Goal: Task Accomplishment & Management: Complete application form

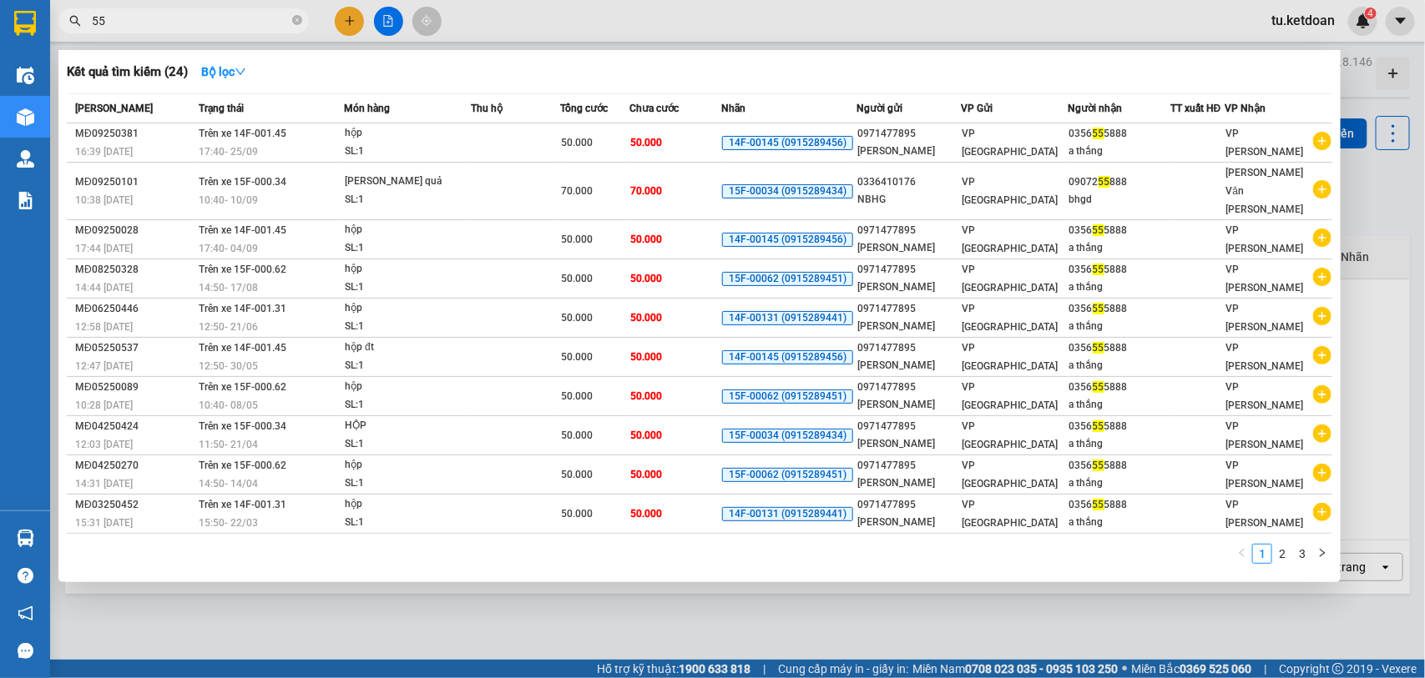
type input "5"
type input "355888"
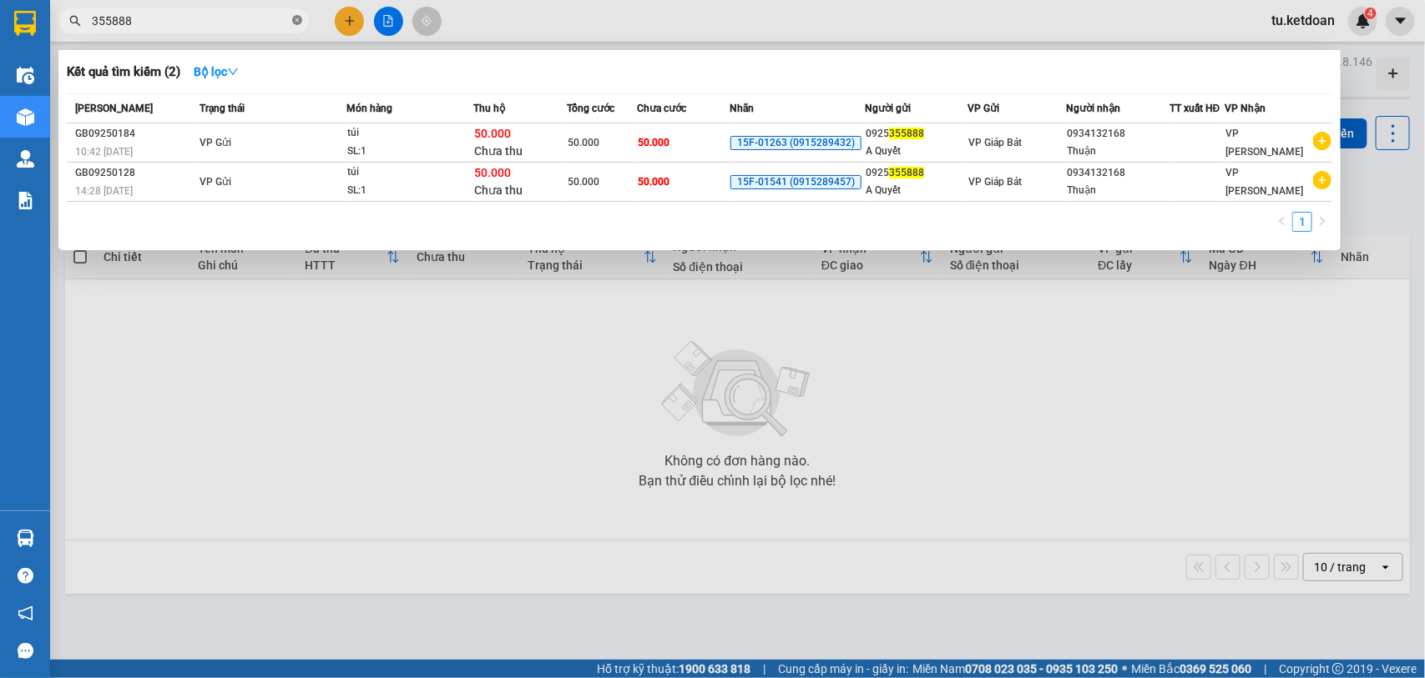
click at [294, 23] on icon "close-circle" at bounding box center [297, 20] width 10 height 10
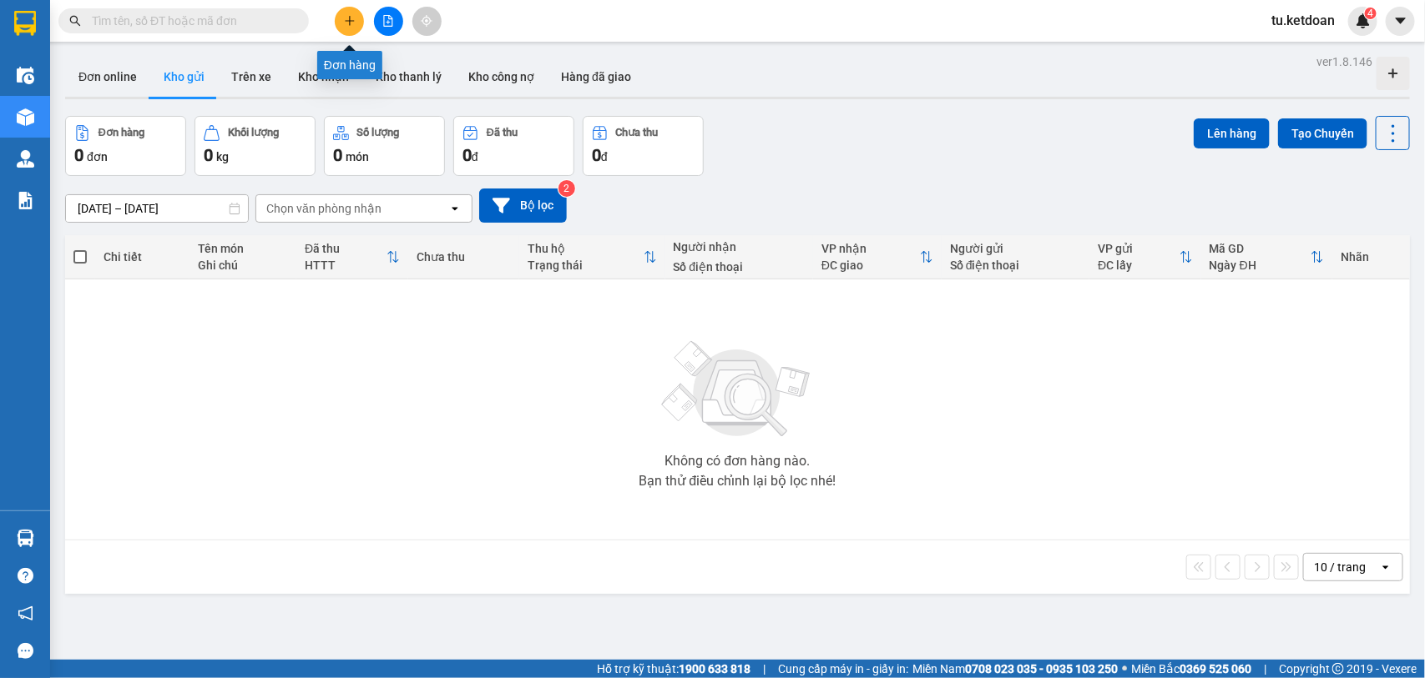
click at [351, 18] on icon "plus" at bounding box center [350, 21] width 12 height 12
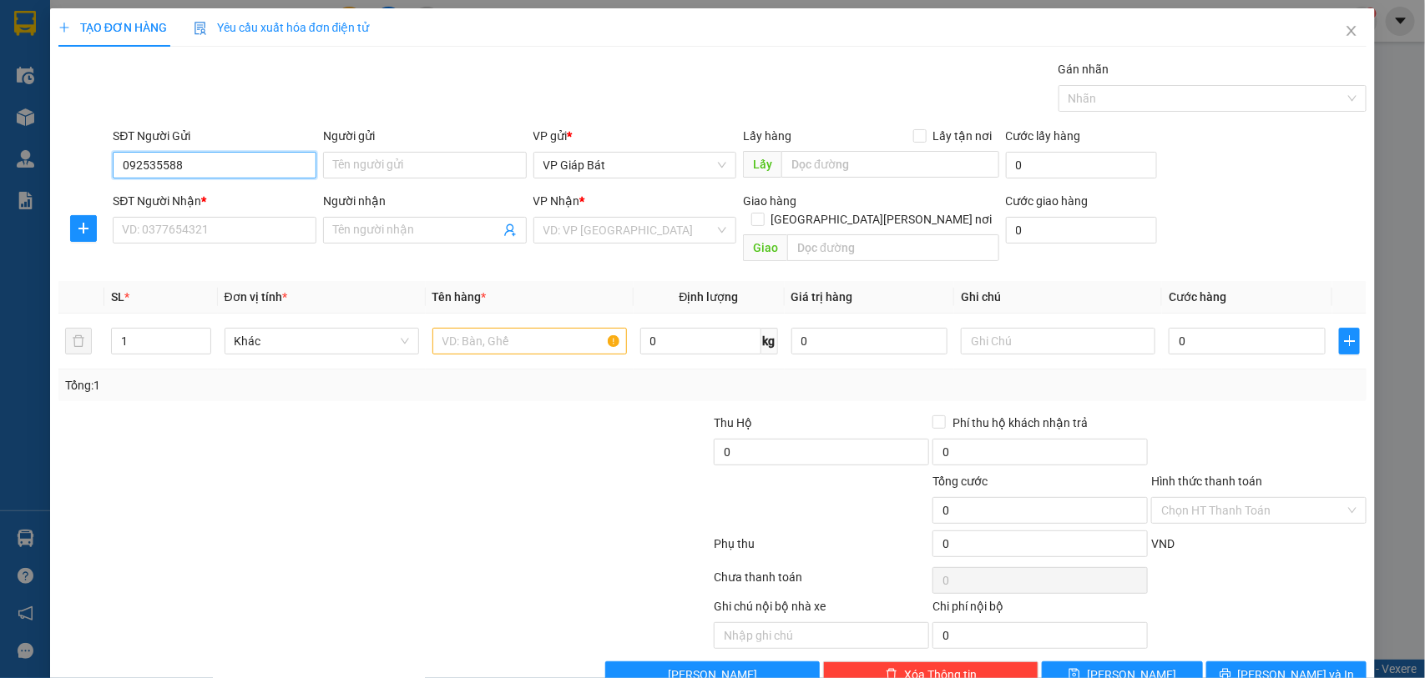
type input "0925355888"
click at [207, 194] on div "0925355888 - A Quyết" at bounding box center [212, 199] width 181 height 18
type input "A Quyết"
type input "0925355888"
click at [189, 221] on input "SĐT Người Nhận *" at bounding box center [215, 230] width 204 height 27
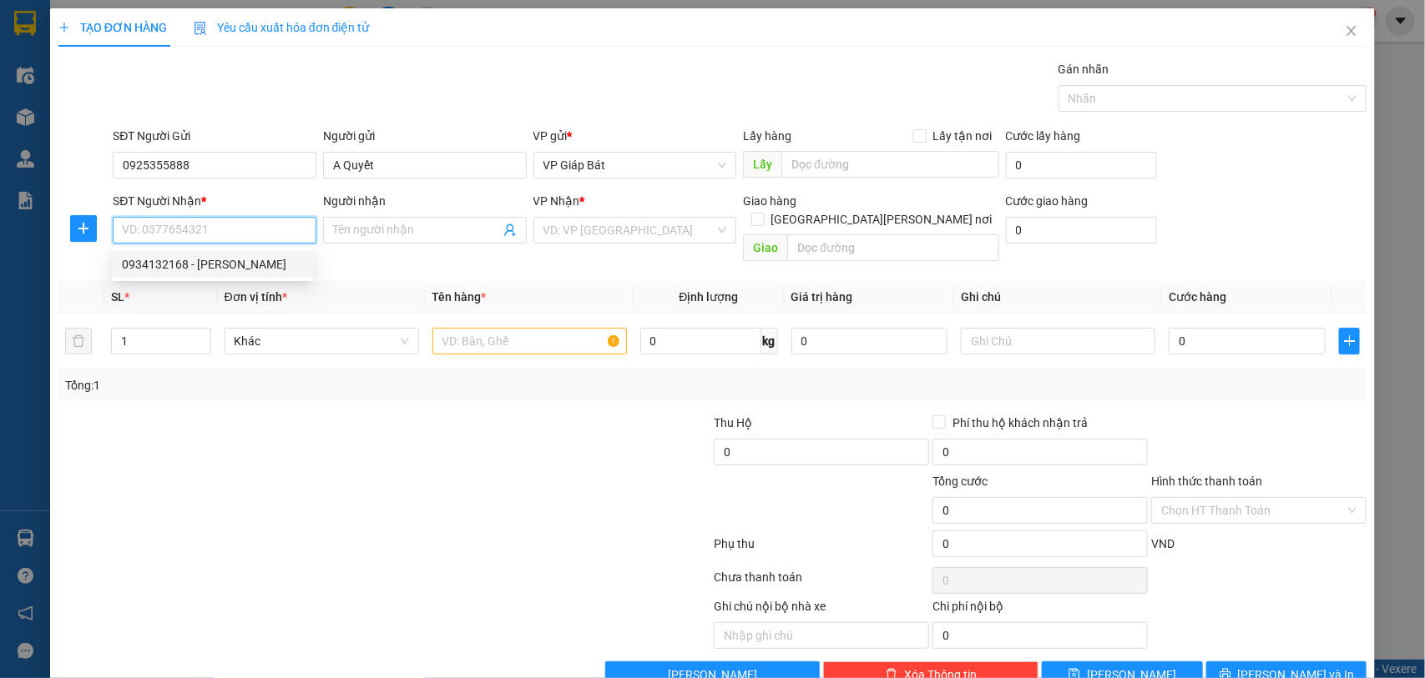
click at [180, 260] on div "0934132168 - [PERSON_NAME]" at bounding box center [212, 264] width 181 height 18
type input "0934132168"
type input "Thuận"
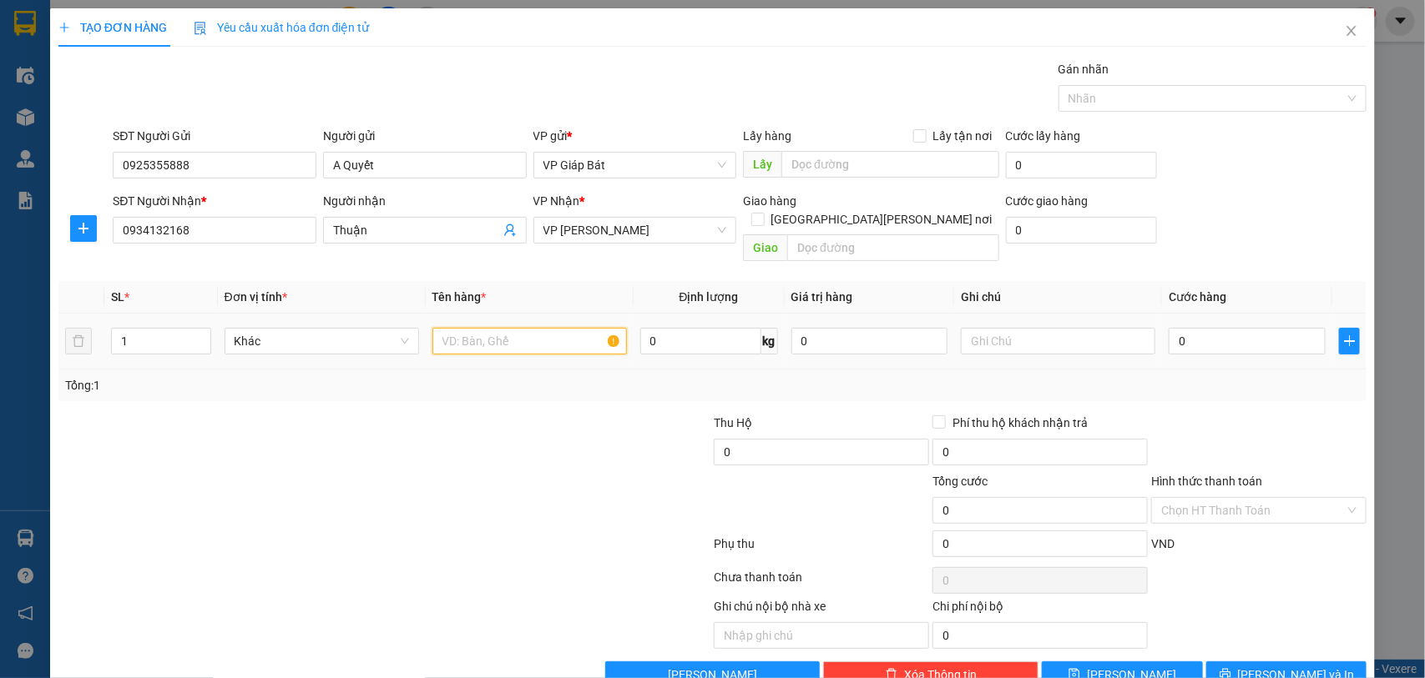
click at [467, 328] on input "text" at bounding box center [529, 341] width 194 height 27
type input "túi"
click at [1183, 331] on input "0" at bounding box center [1246, 341] width 157 height 27
type input "5"
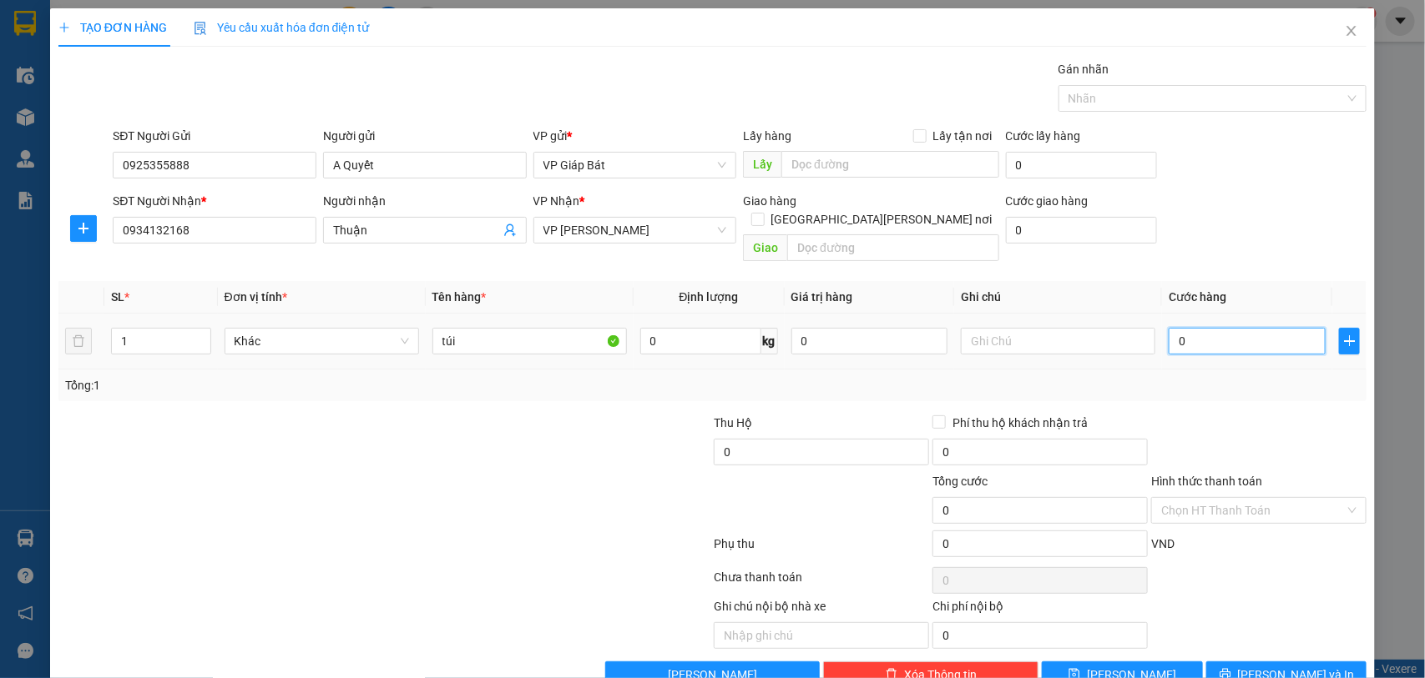
type input "5"
type input "50"
type input "500"
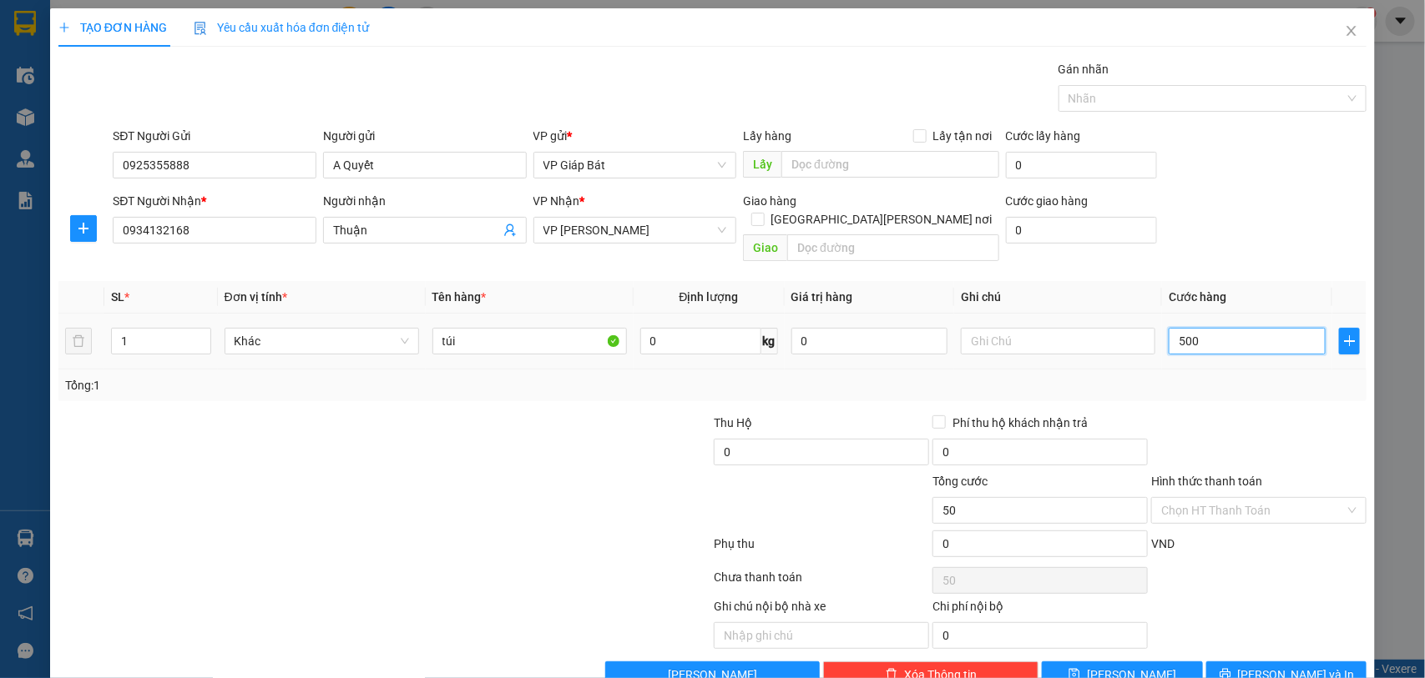
type input "500"
type input "5.000"
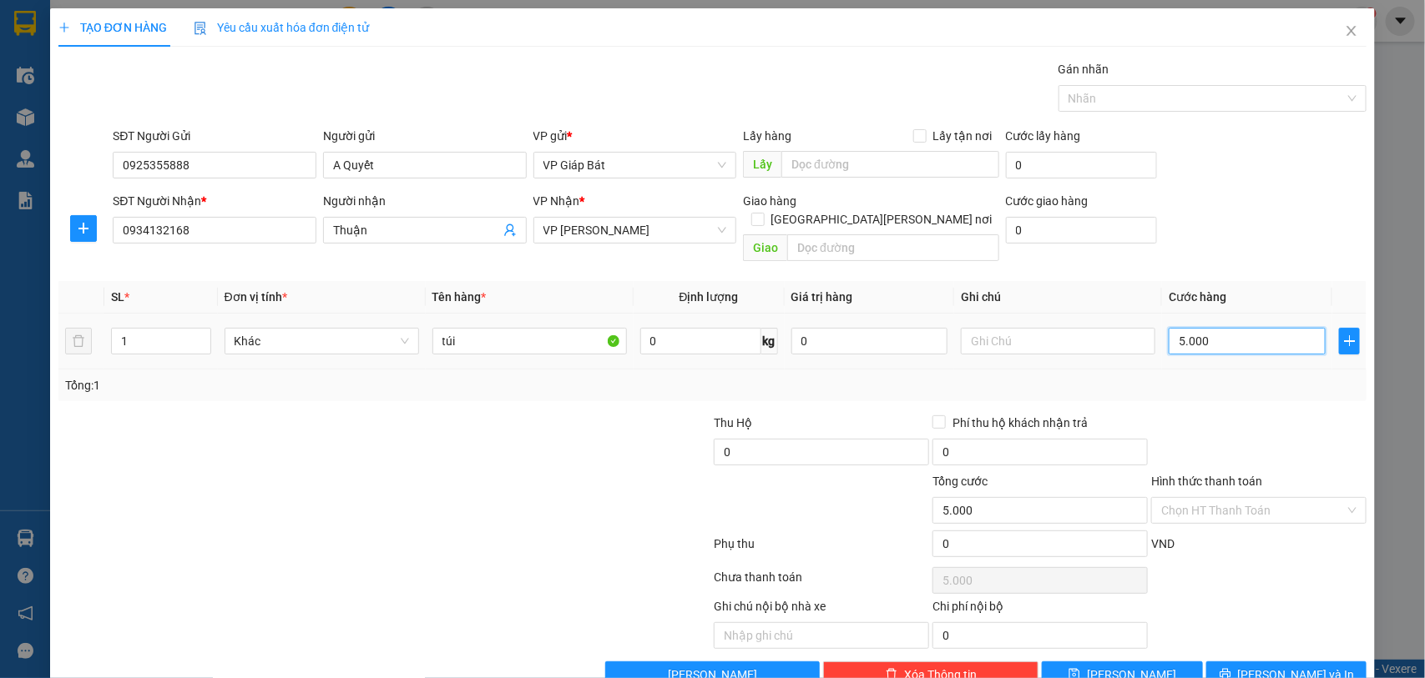
type input "50.000"
click at [882, 439] on input "0" at bounding box center [821, 452] width 215 height 27
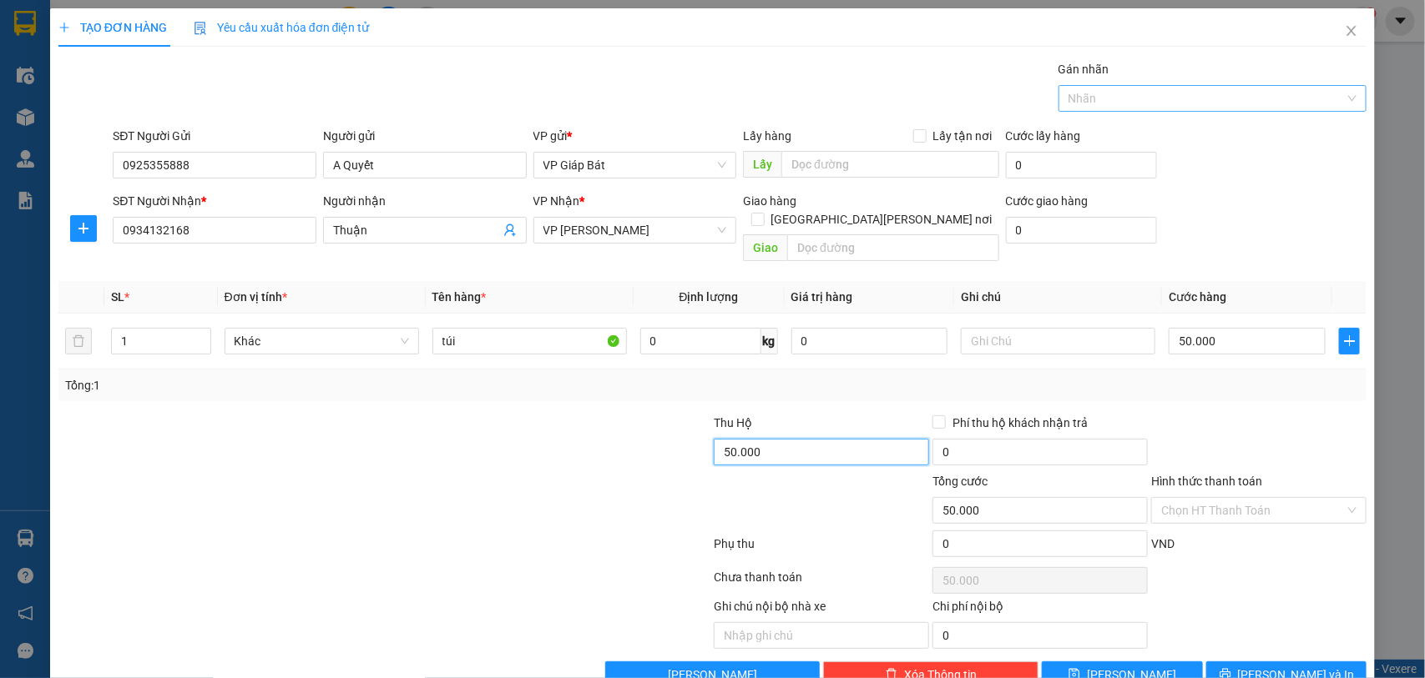
click at [1144, 105] on div at bounding box center [1204, 98] width 284 height 20
type input "50.000"
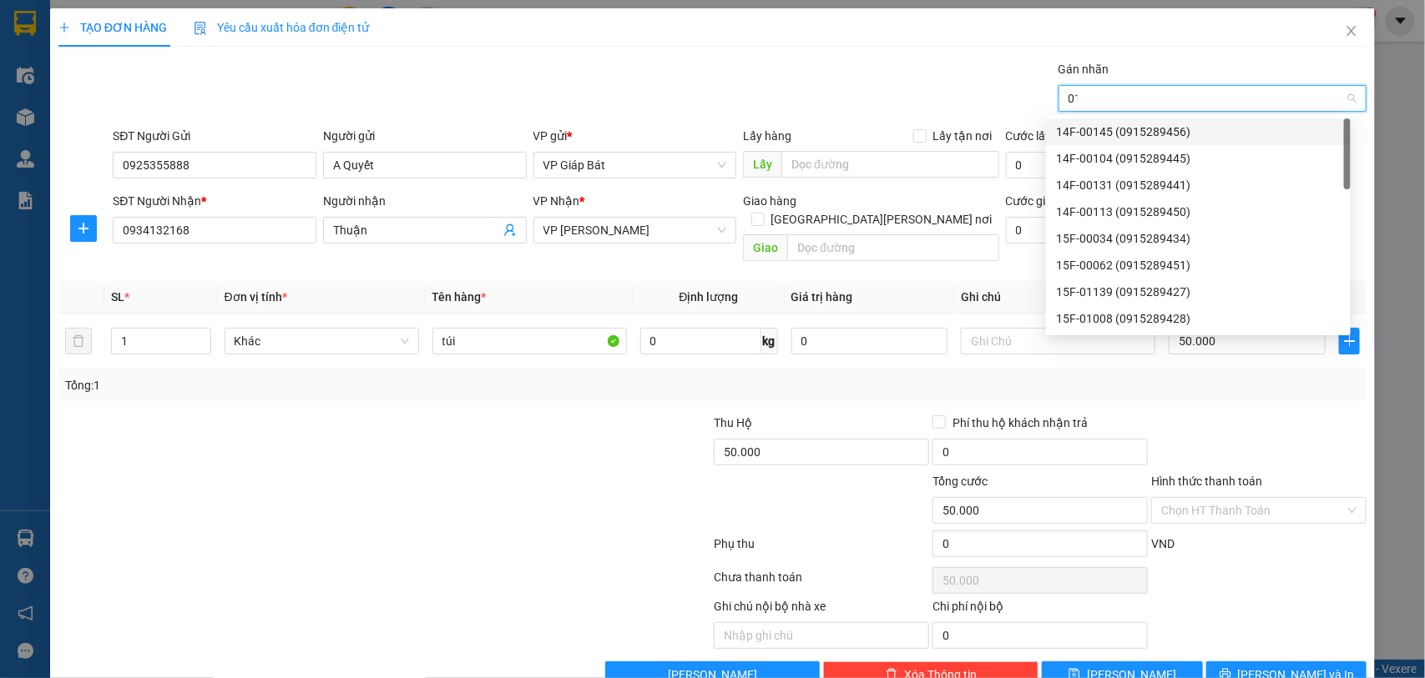
type input "015"
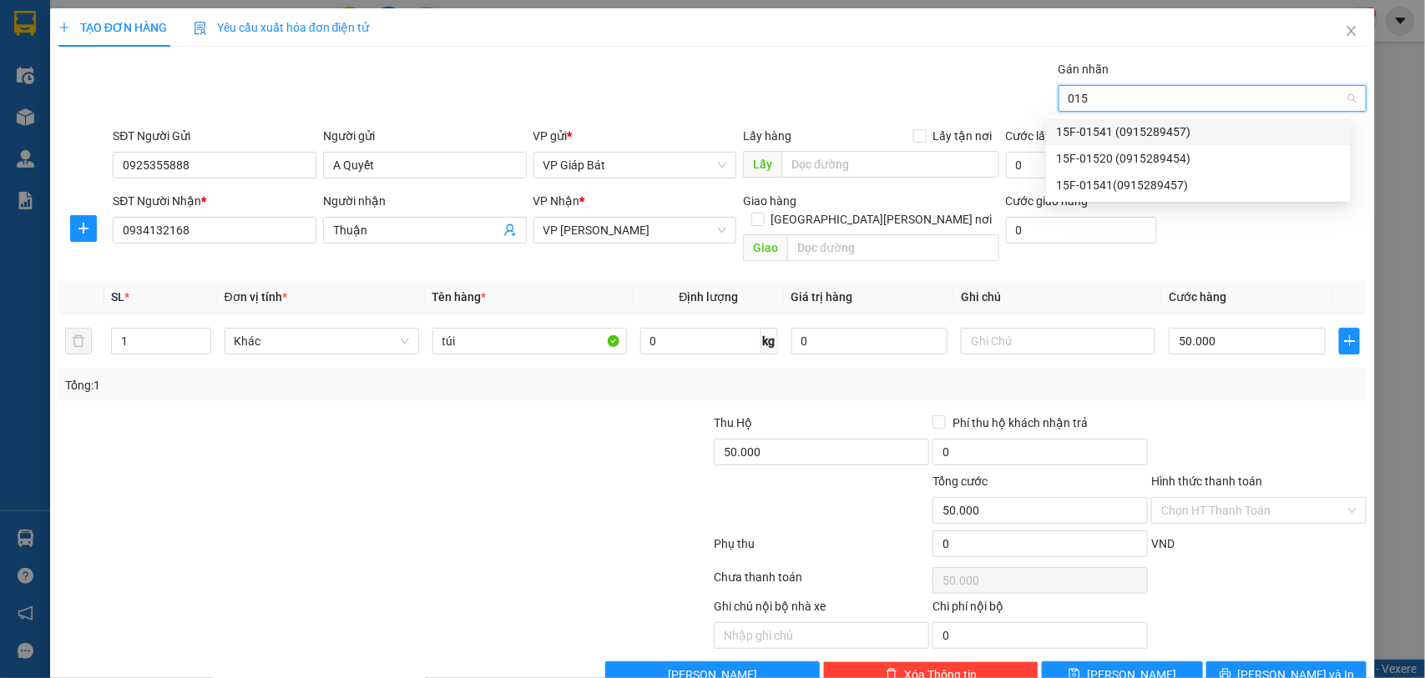
click at [1177, 135] on div "15F-01541 (0915289457)" at bounding box center [1198, 132] width 285 height 18
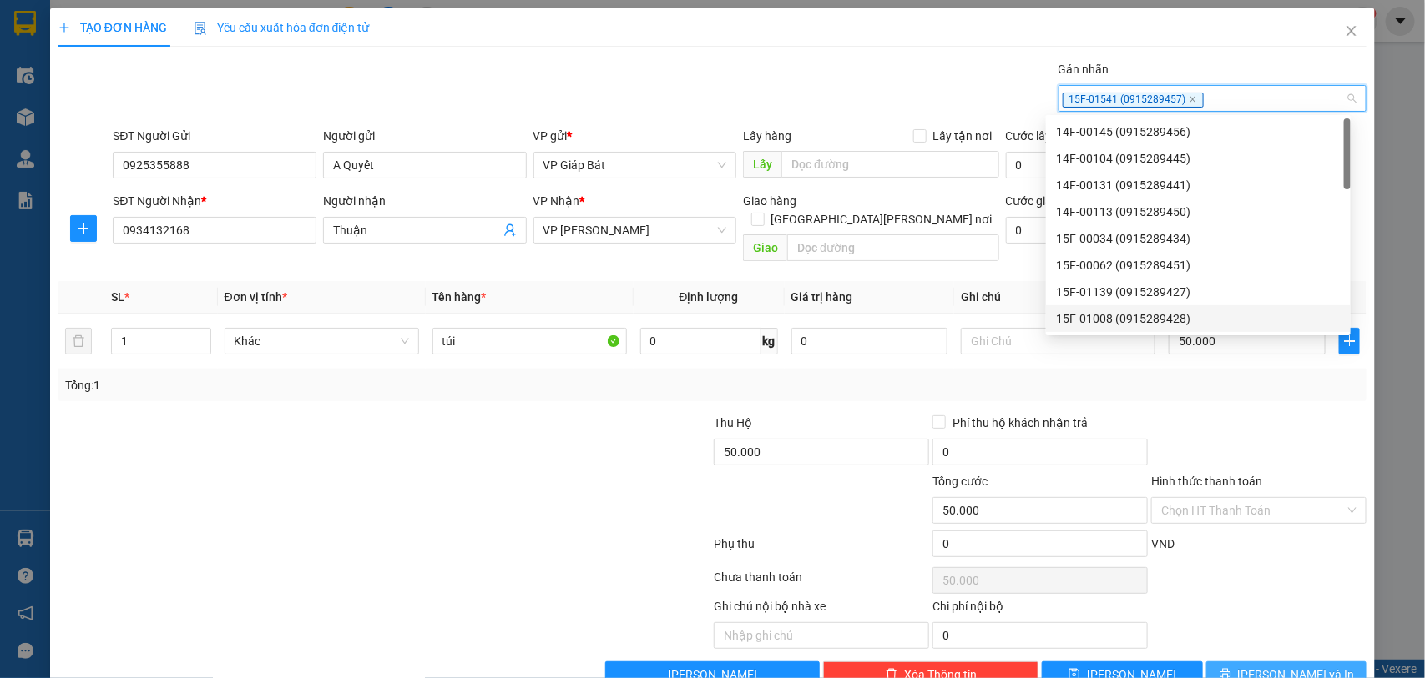
click at [1274, 666] on span "[PERSON_NAME] và In" at bounding box center [1296, 675] width 117 height 18
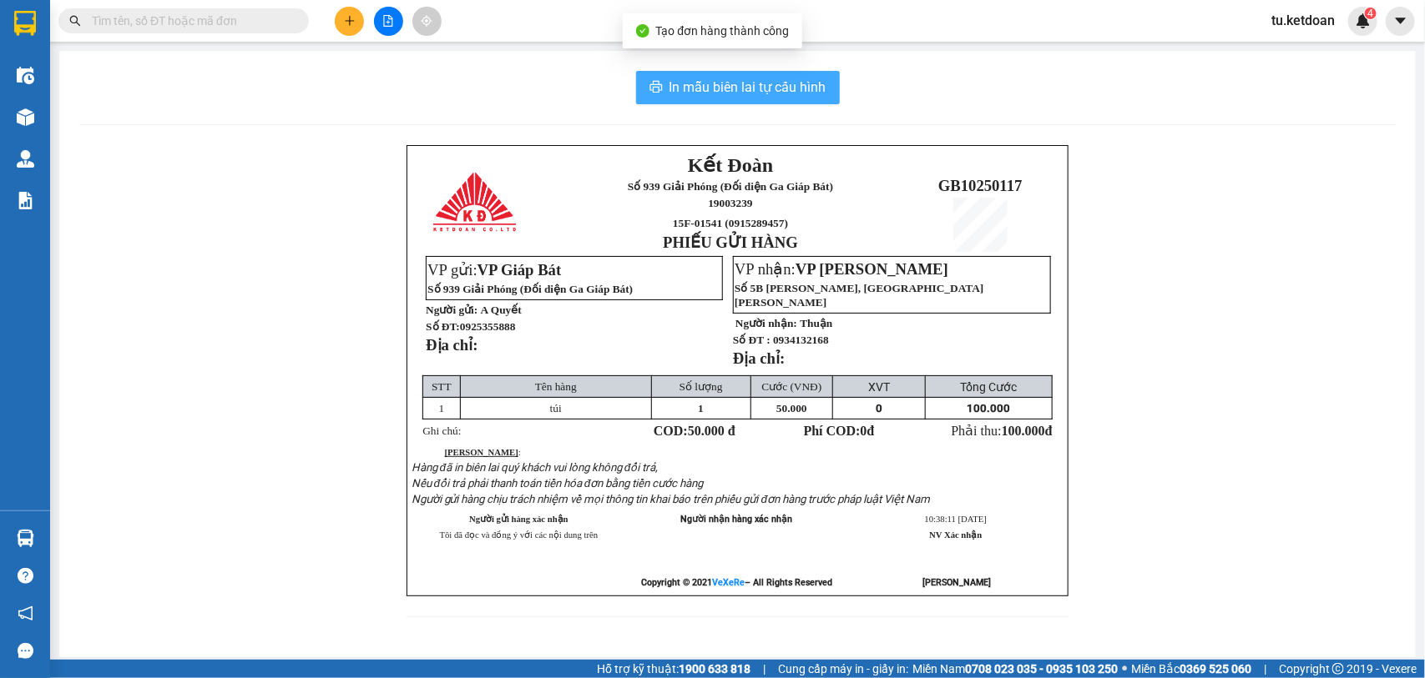
click at [701, 88] on span "In mẫu biên lai tự cấu hình" at bounding box center [747, 87] width 157 height 21
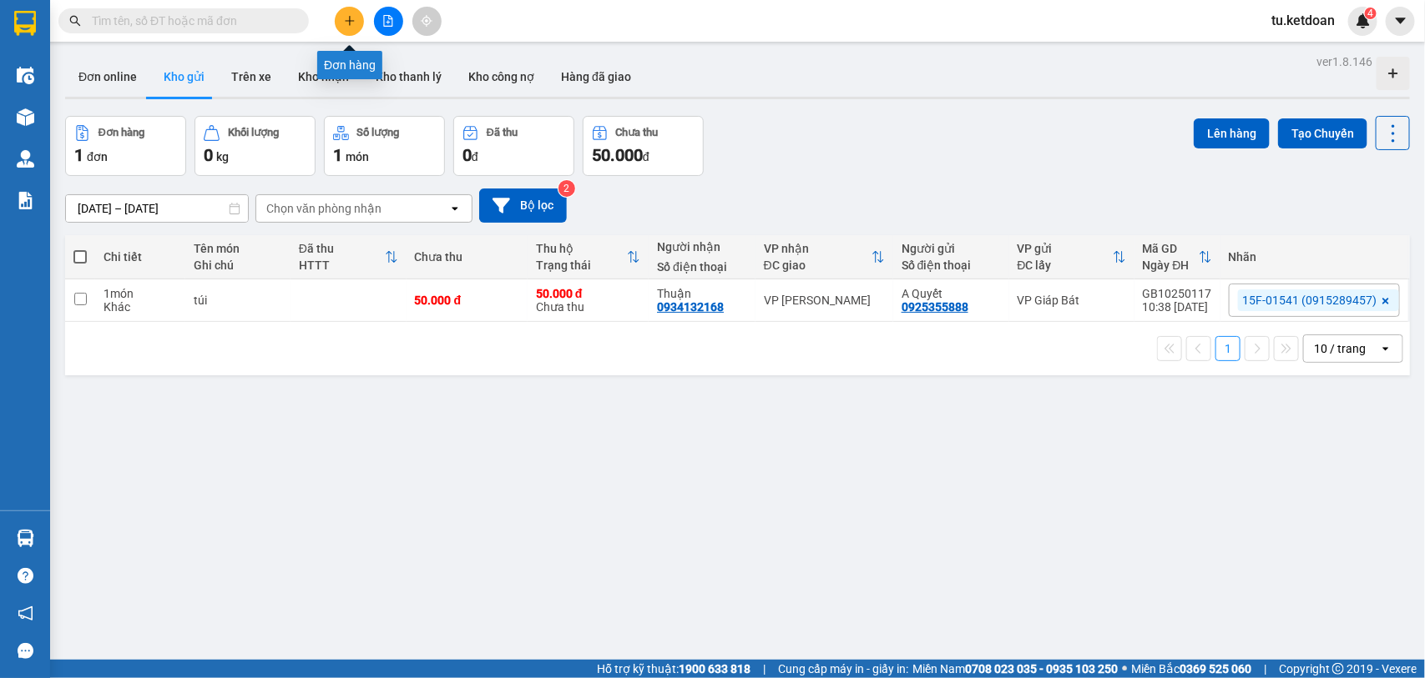
click at [359, 13] on button at bounding box center [349, 21] width 29 height 29
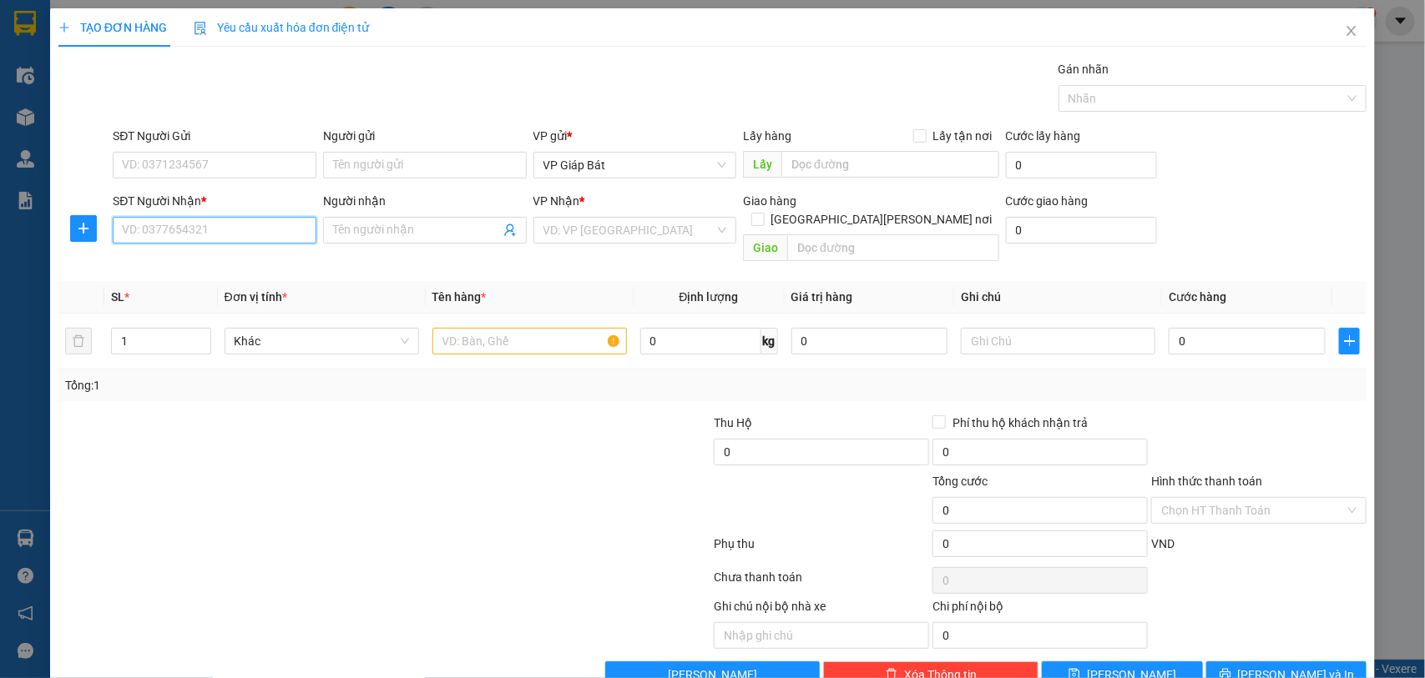
click at [249, 222] on input "SĐT Người Nhận *" at bounding box center [215, 230] width 204 height 27
click at [185, 261] on div "0967000525 - [PERSON_NAME]" at bounding box center [212, 264] width 181 height 18
type input "0967000525"
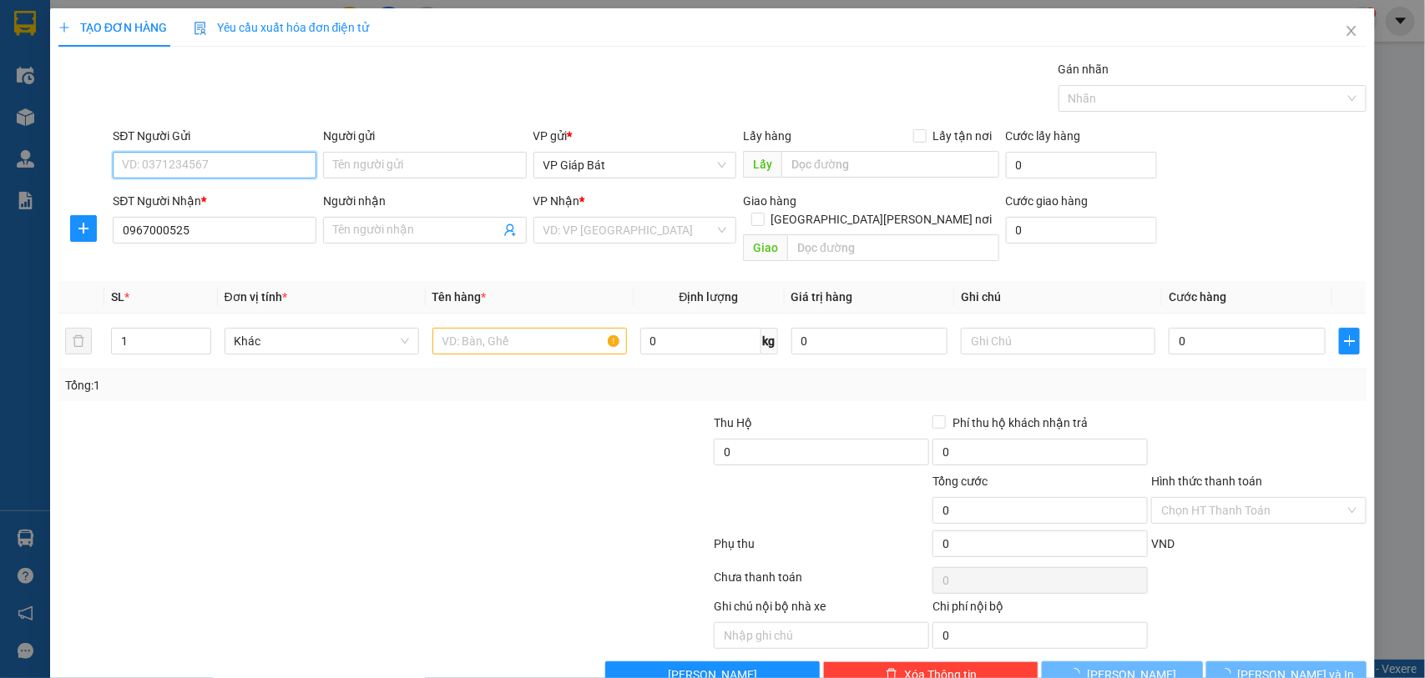
type input "[PERSON_NAME]"
click at [194, 159] on input "SĐT Người Gửi" at bounding box center [215, 165] width 204 height 27
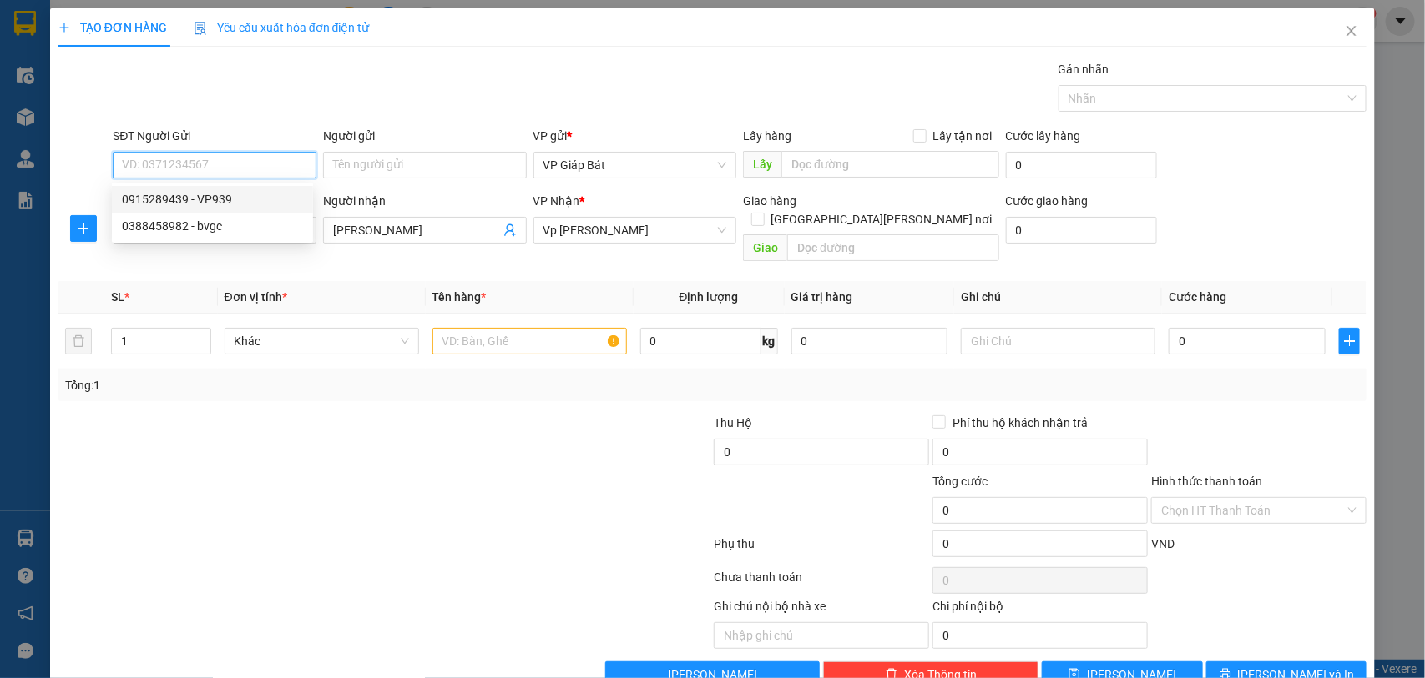
click at [188, 199] on div "0915289439 - VP939" at bounding box center [212, 199] width 181 height 18
type input "0915289439"
type input "VP939"
click at [507, 328] on input "text" at bounding box center [529, 341] width 194 height 27
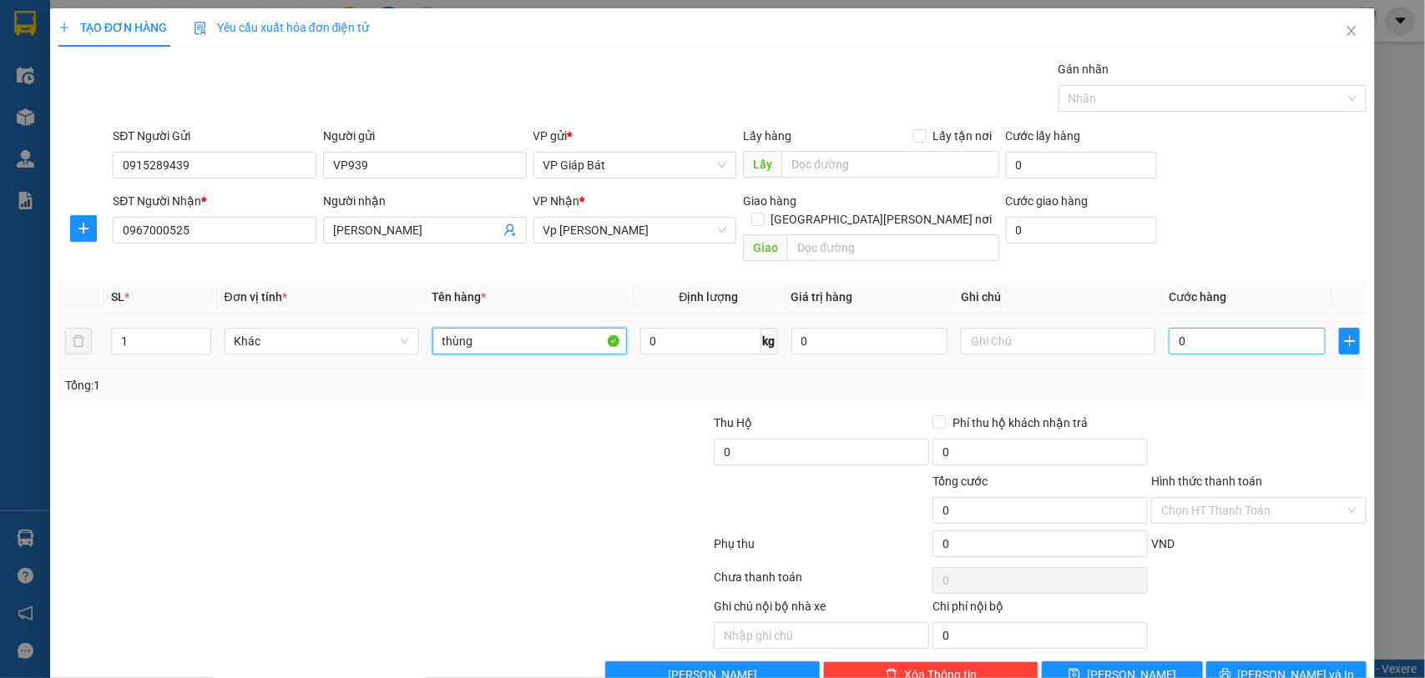
type input "thùng"
click at [1229, 328] on input "0" at bounding box center [1246, 341] width 157 height 27
type input "7"
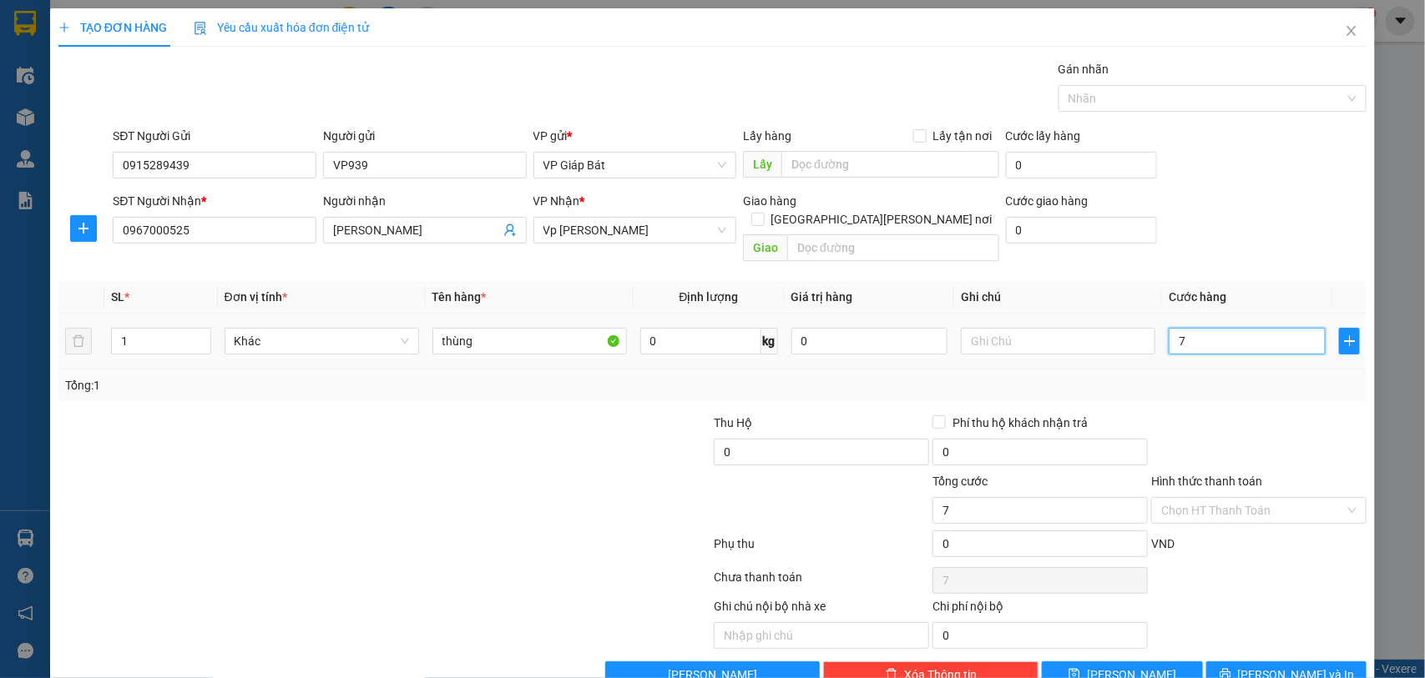
type input "70"
type input "700"
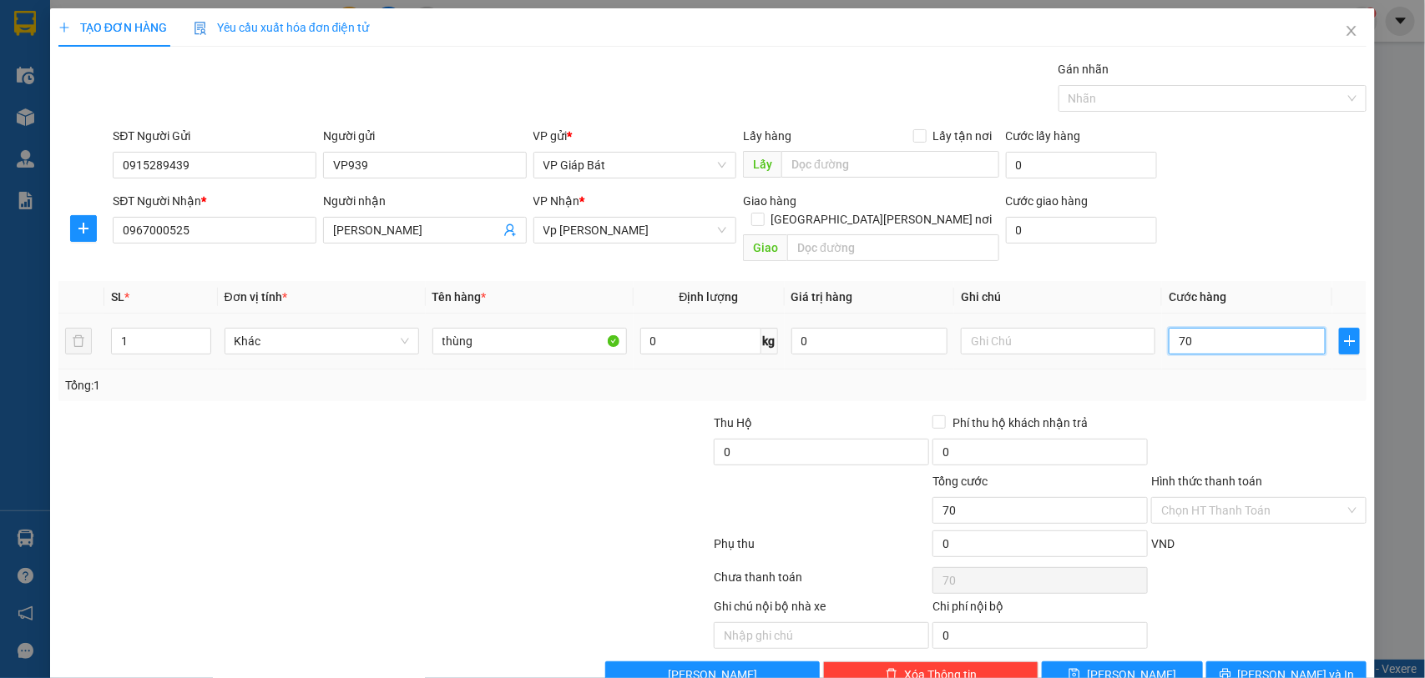
type input "700"
type input "7.000"
type input "70.000"
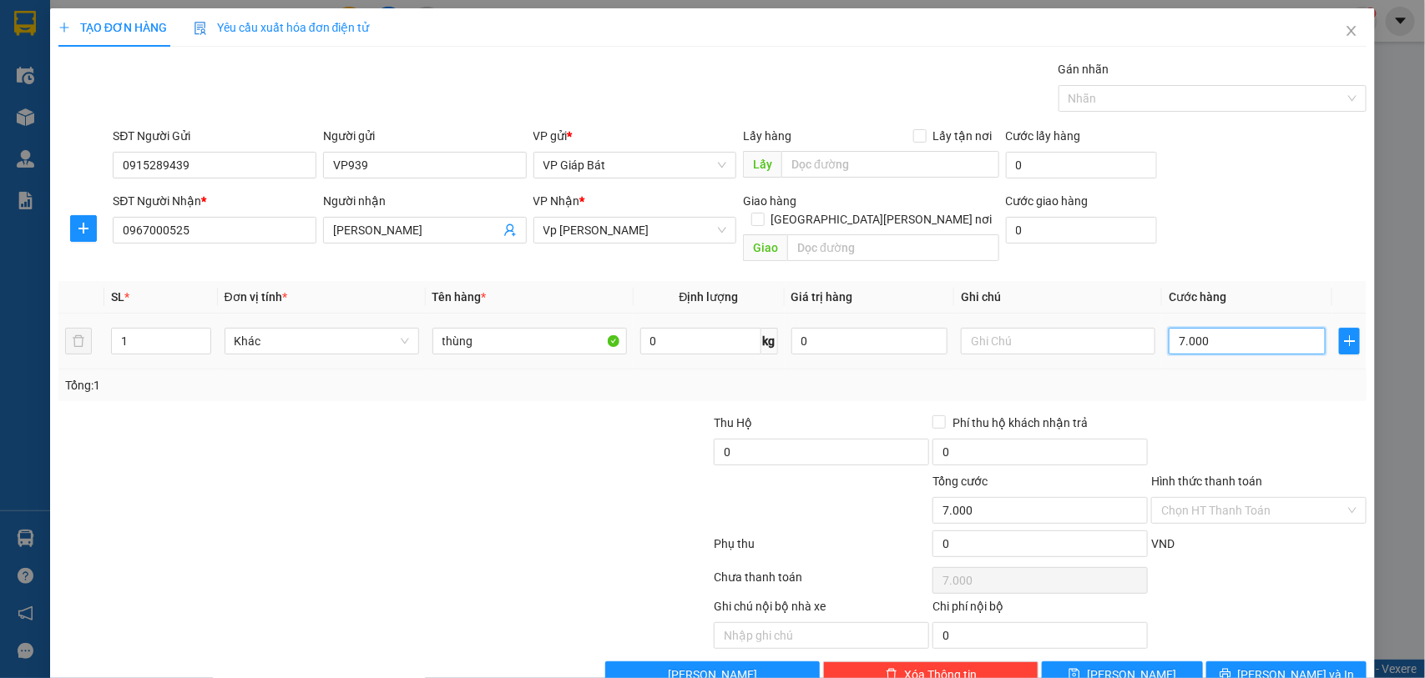
type input "70.000"
click at [1160, 96] on div at bounding box center [1204, 98] width 284 height 20
type input "70.000"
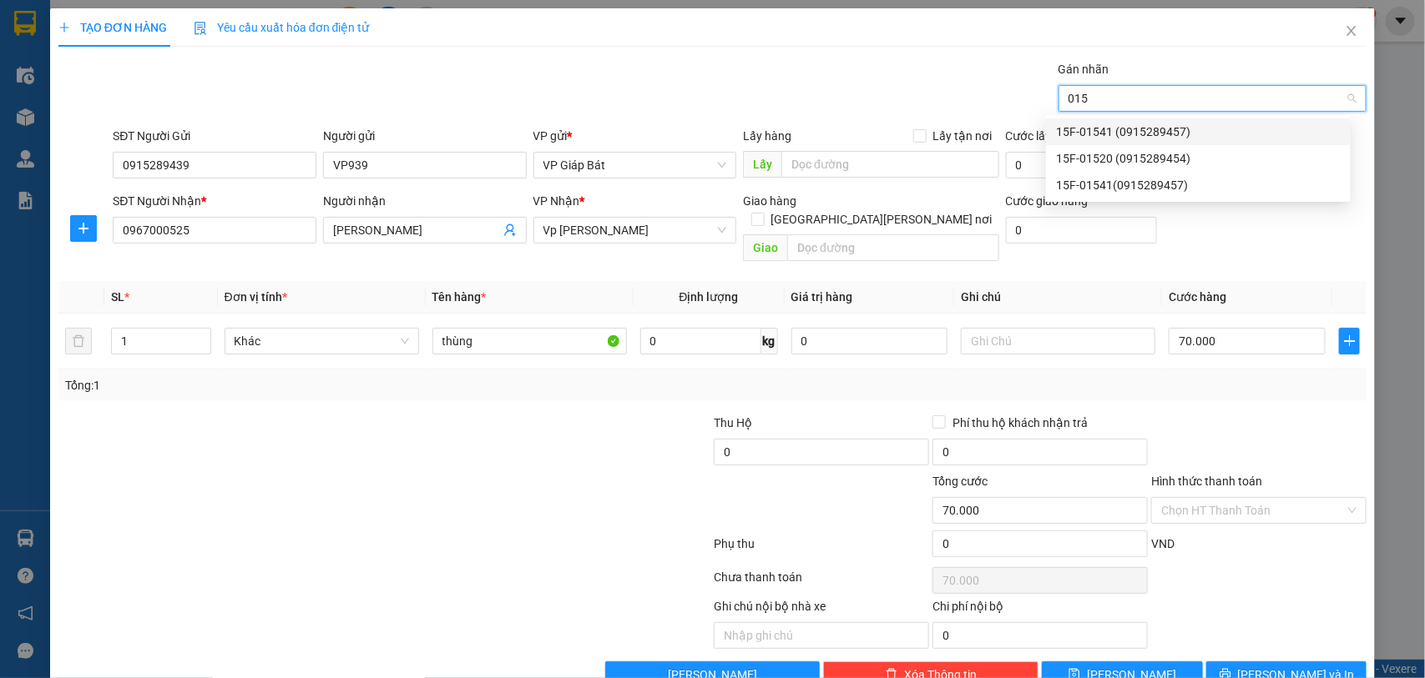
type input "0154"
click at [1158, 131] on div "15F-01541 (0915289457)" at bounding box center [1198, 132] width 285 height 18
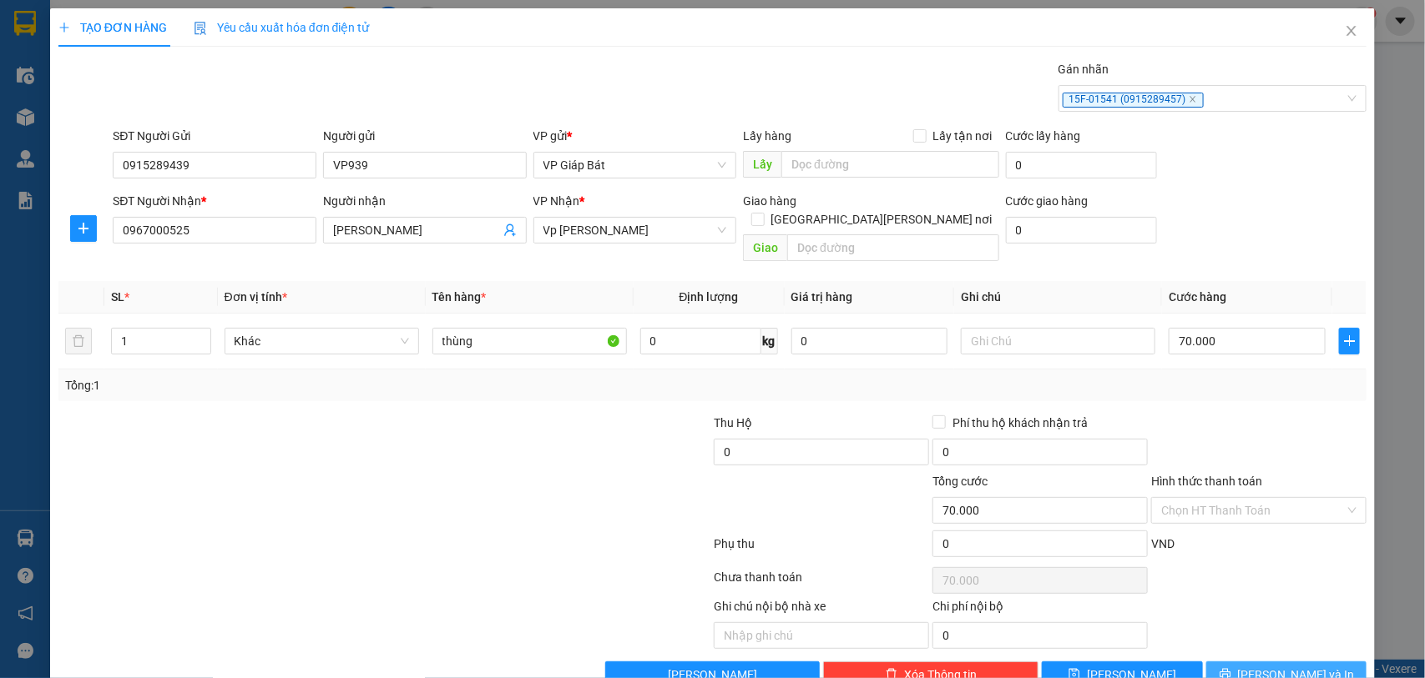
click at [1258, 666] on span "[PERSON_NAME] và In" at bounding box center [1296, 675] width 117 height 18
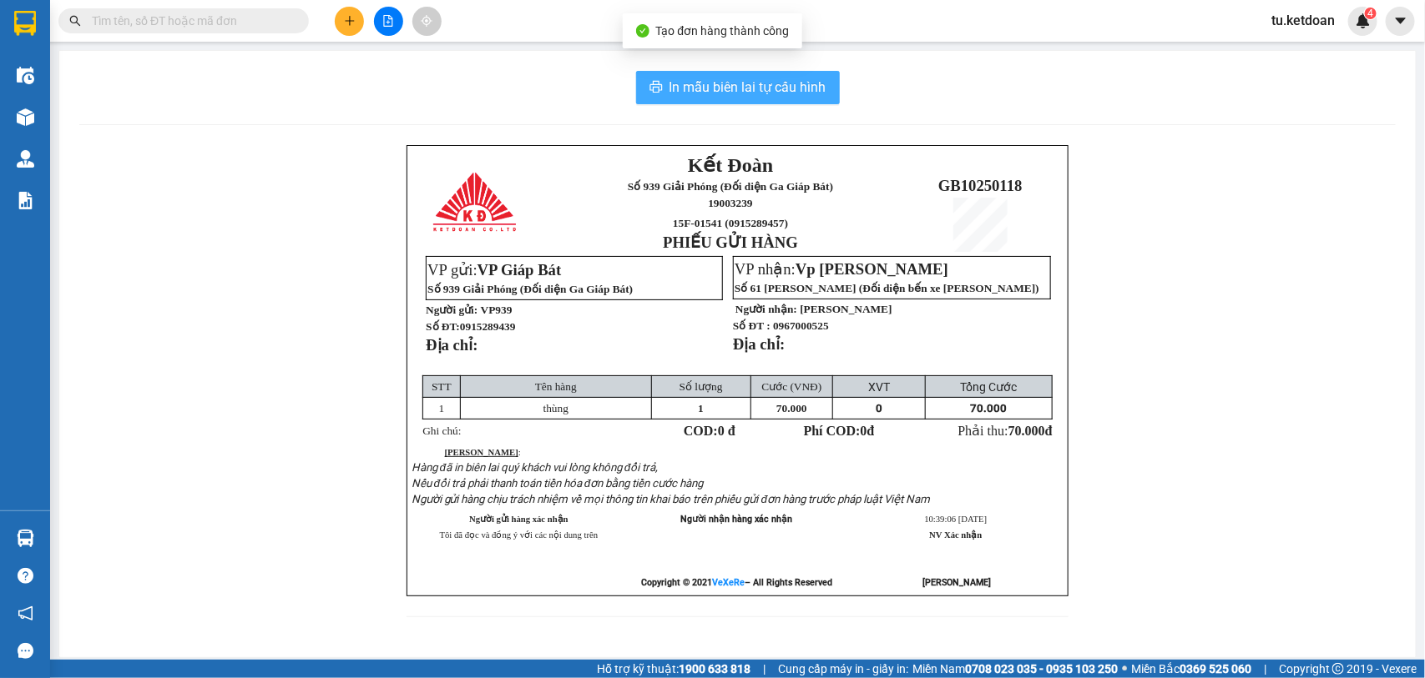
click at [695, 80] on span "In mẫu biên lai tự cấu hình" at bounding box center [747, 87] width 157 height 21
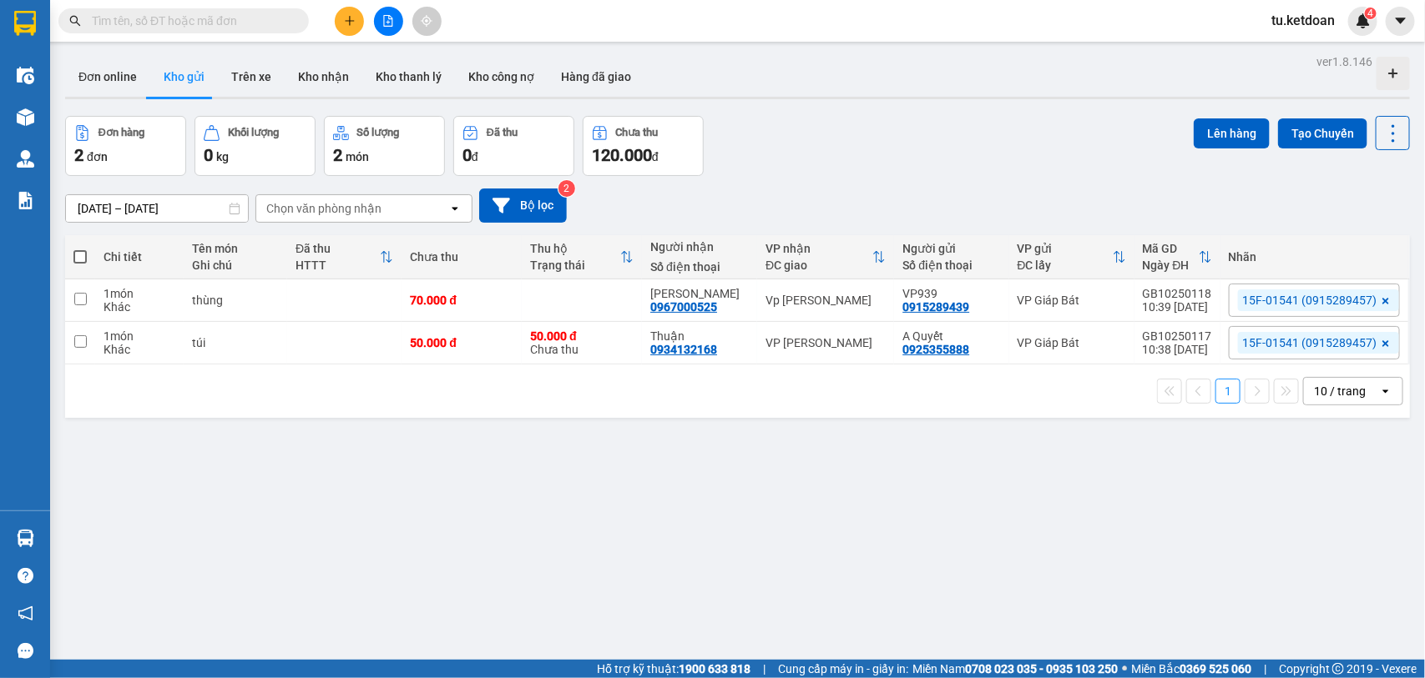
click at [356, 15] on button at bounding box center [349, 21] width 29 height 29
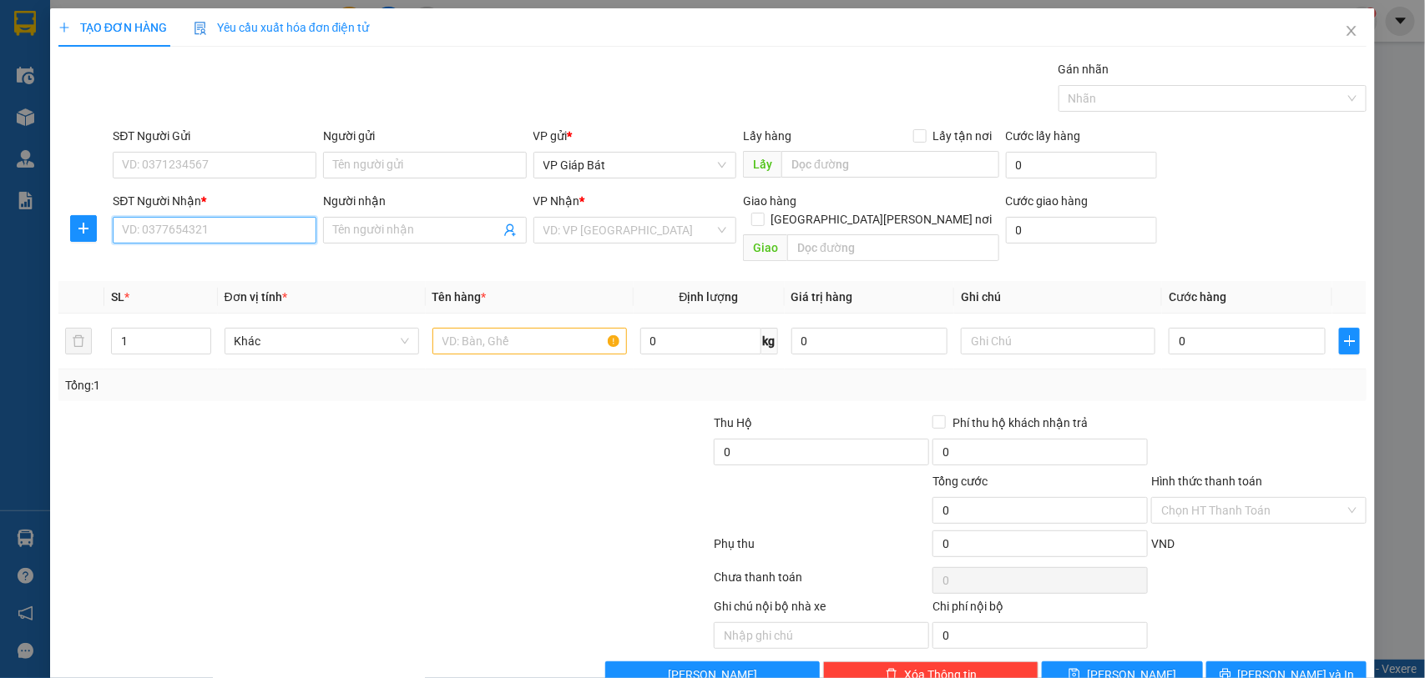
click at [305, 226] on input "SĐT Người Nhận *" at bounding box center [215, 230] width 204 height 27
type input "0981986999"
click at [213, 260] on div "0981986999 - [PERSON_NAME]" at bounding box center [212, 264] width 181 height 18
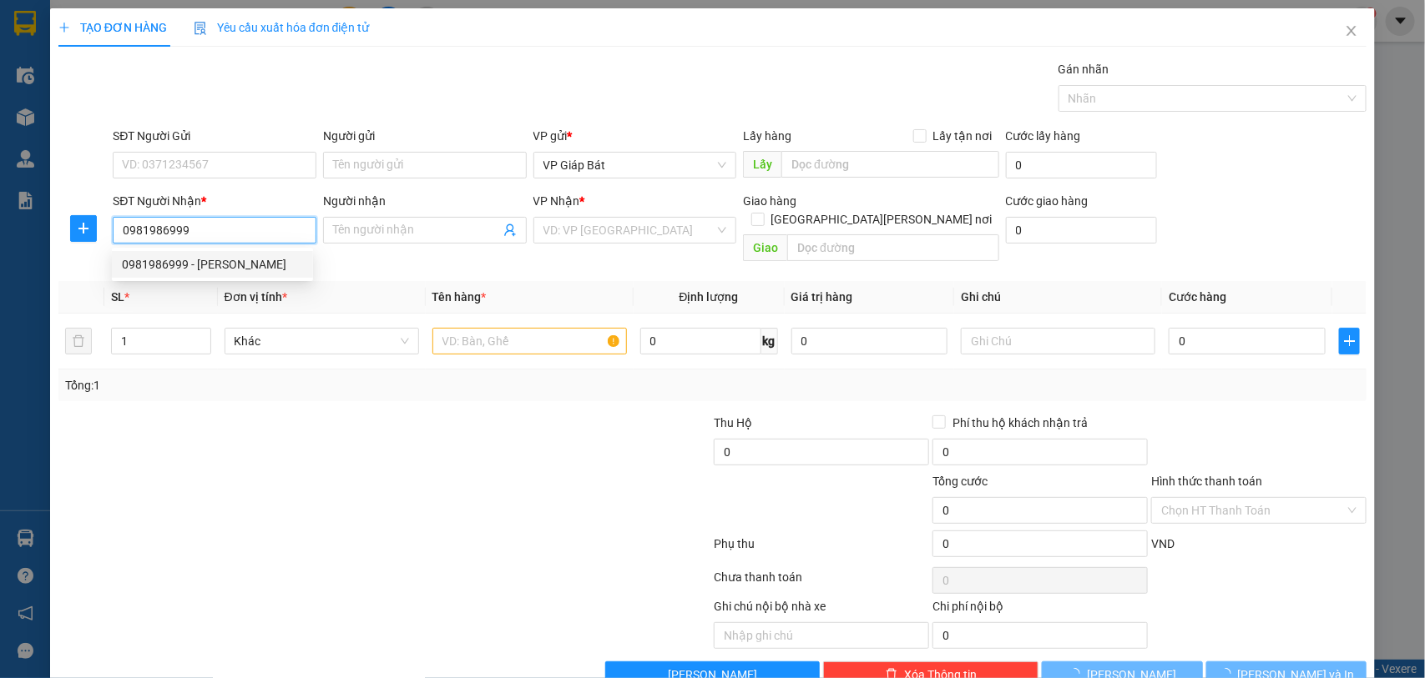
type input "huyền"
type input "VP AN [PERSON_NAME] 0915289447"
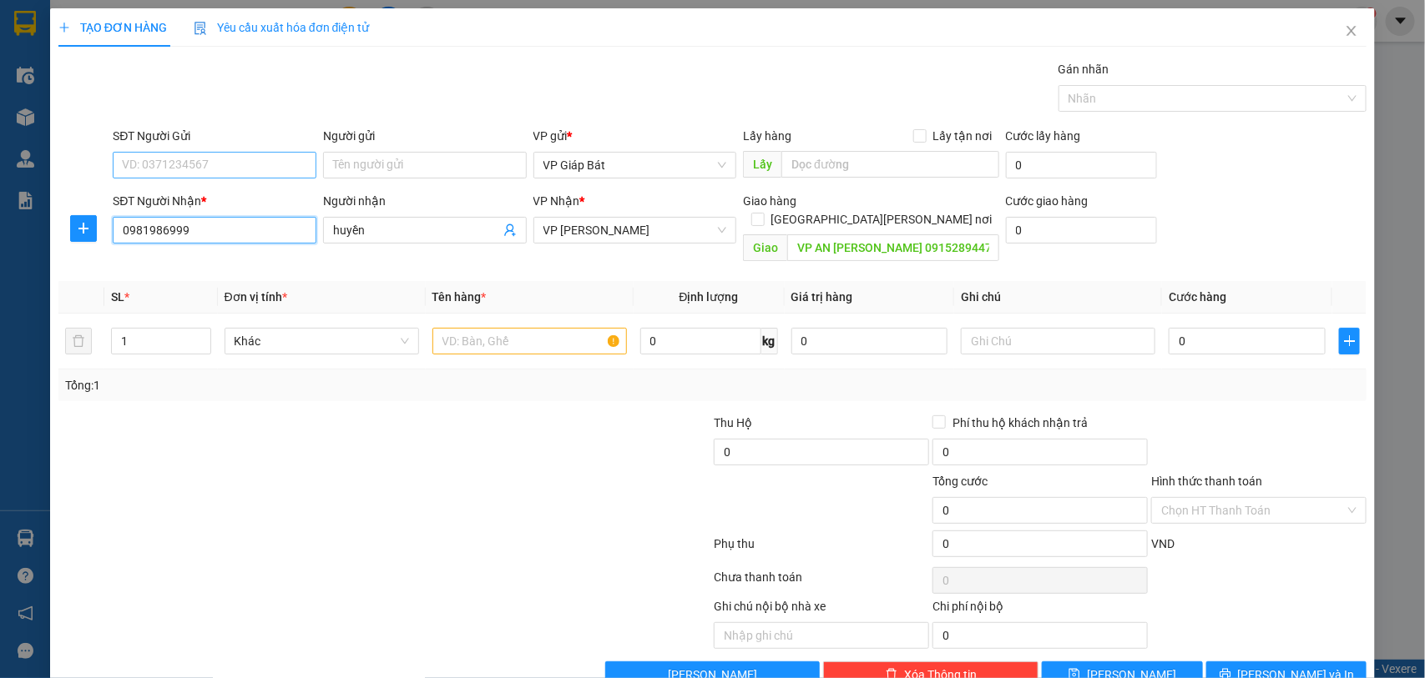
type input "0981986999"
click at [225, 155] on input "SĐT Người Gửi" at bounding box center [215, 165] width 204 height 27
click at [227, 194] on div "0915289439 - VP939" at bounding box center [212, 199] width 181 height 18
type input "0915289439"
type input "VP939"
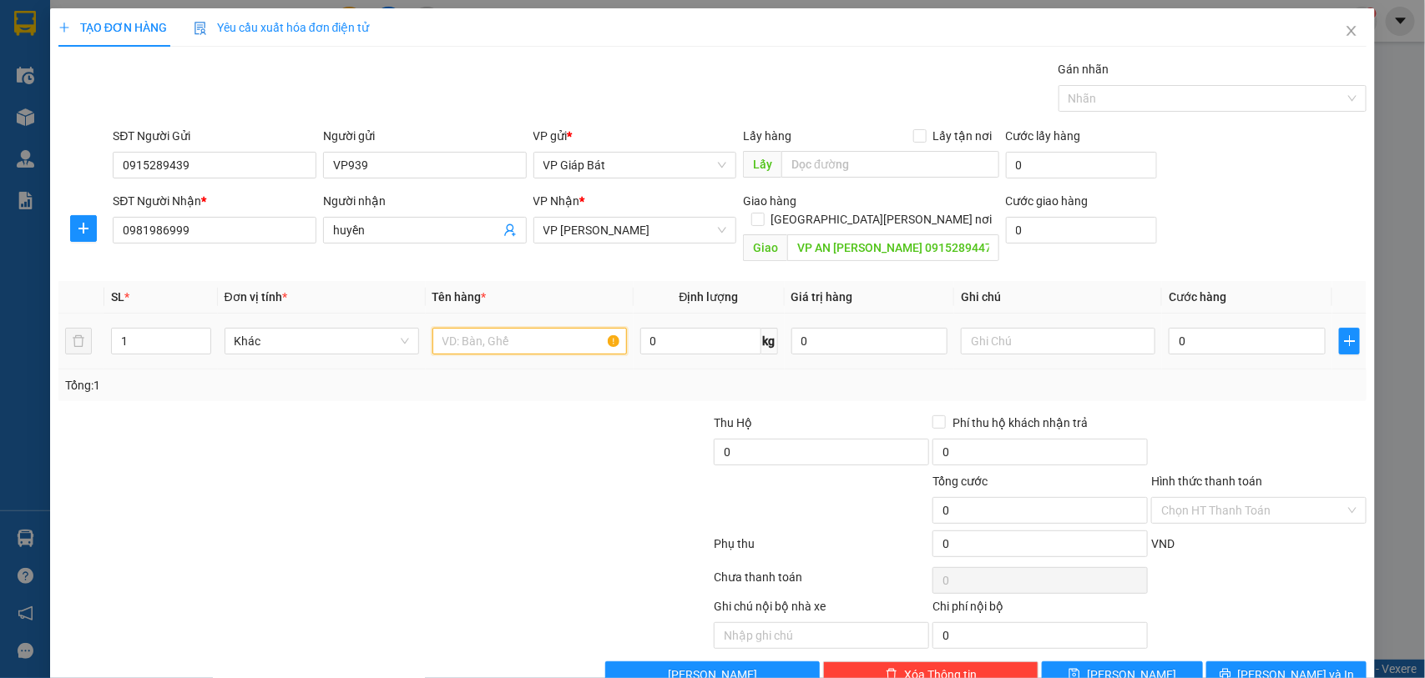
click at [461, 328] on input "text" at bounding box center [529, 341] width 194 height 27
type input "xốp"
click at [1194, 328] on input "0" at bounding box center [1246, 341] width 157 height 27
type input "8"
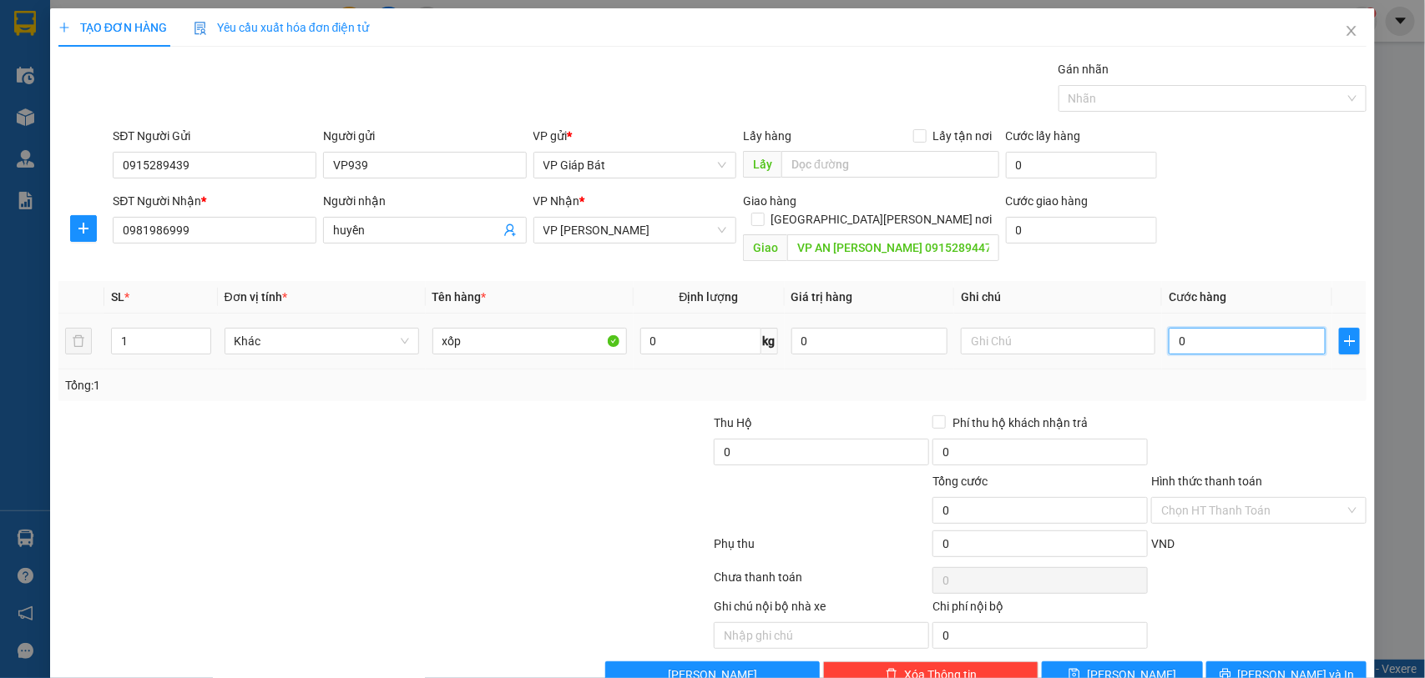
type input "8"
type input "80"
type input "800"
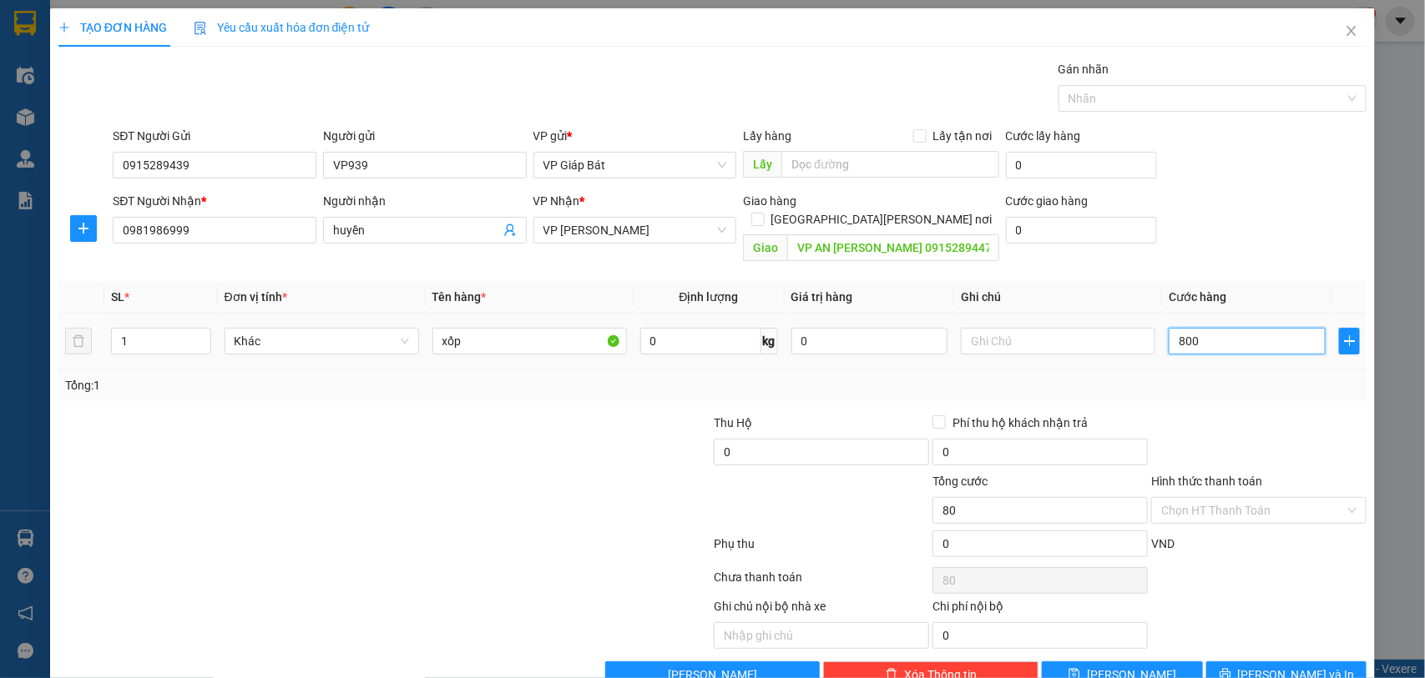
type input "800"
type input "8.000"
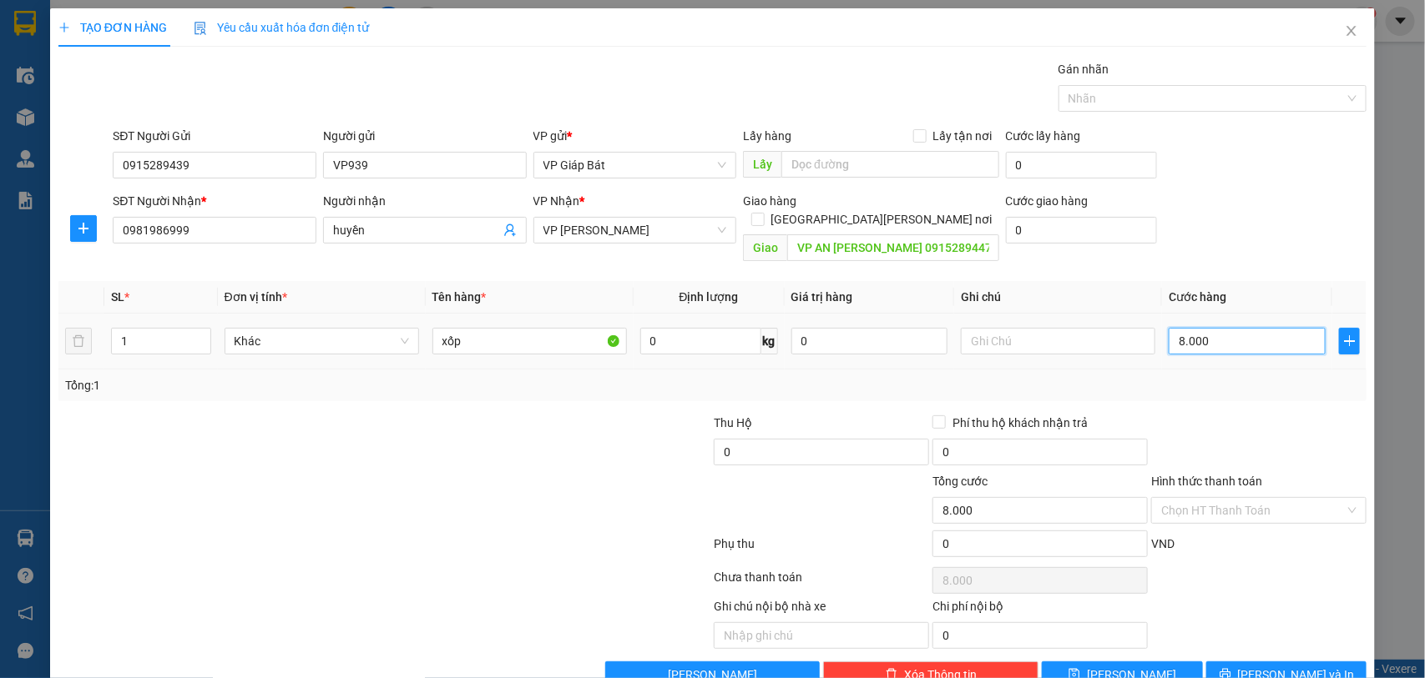
type input "80.000"
click at [1112, 94] on div at bounding box center [1204, 98] width 284 height 20
type input "80.000"
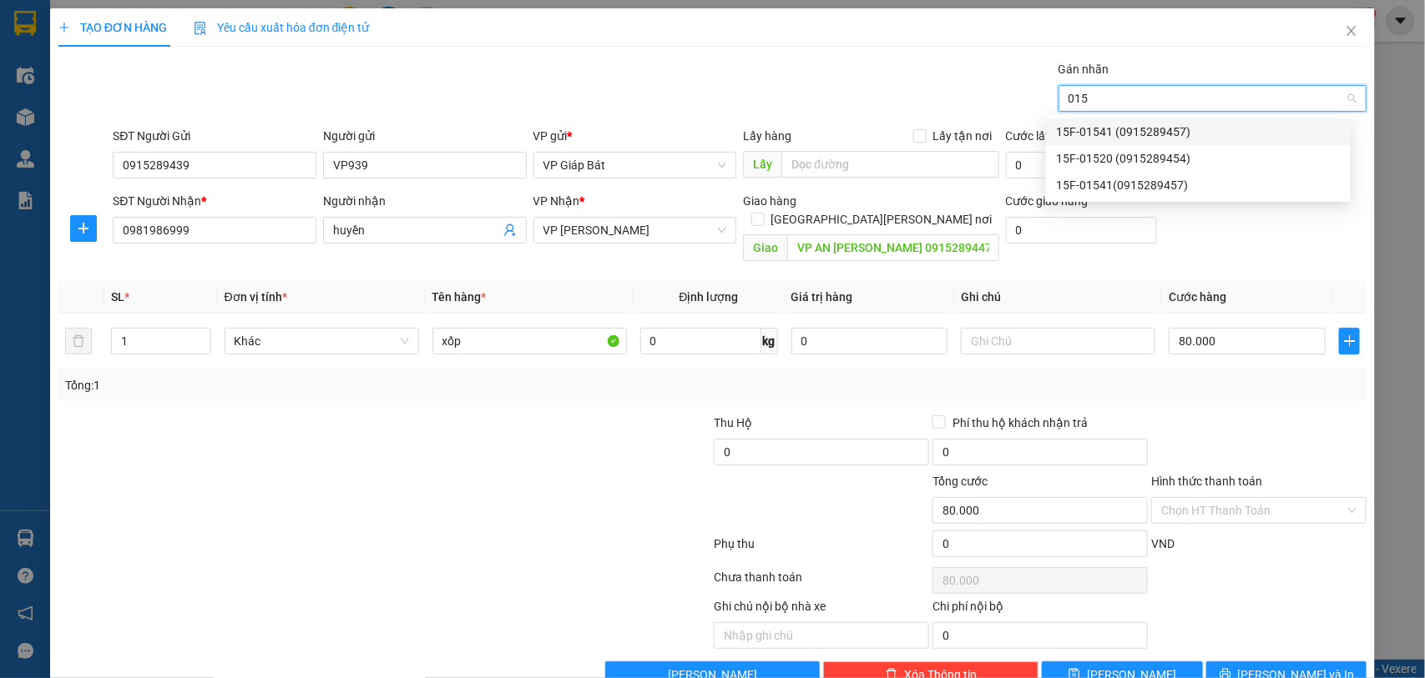
type input "0154"
click at [1099, 125] on div "15F-01541 (0915289457)" at bounding box center [1198, 132] width 285 height 18
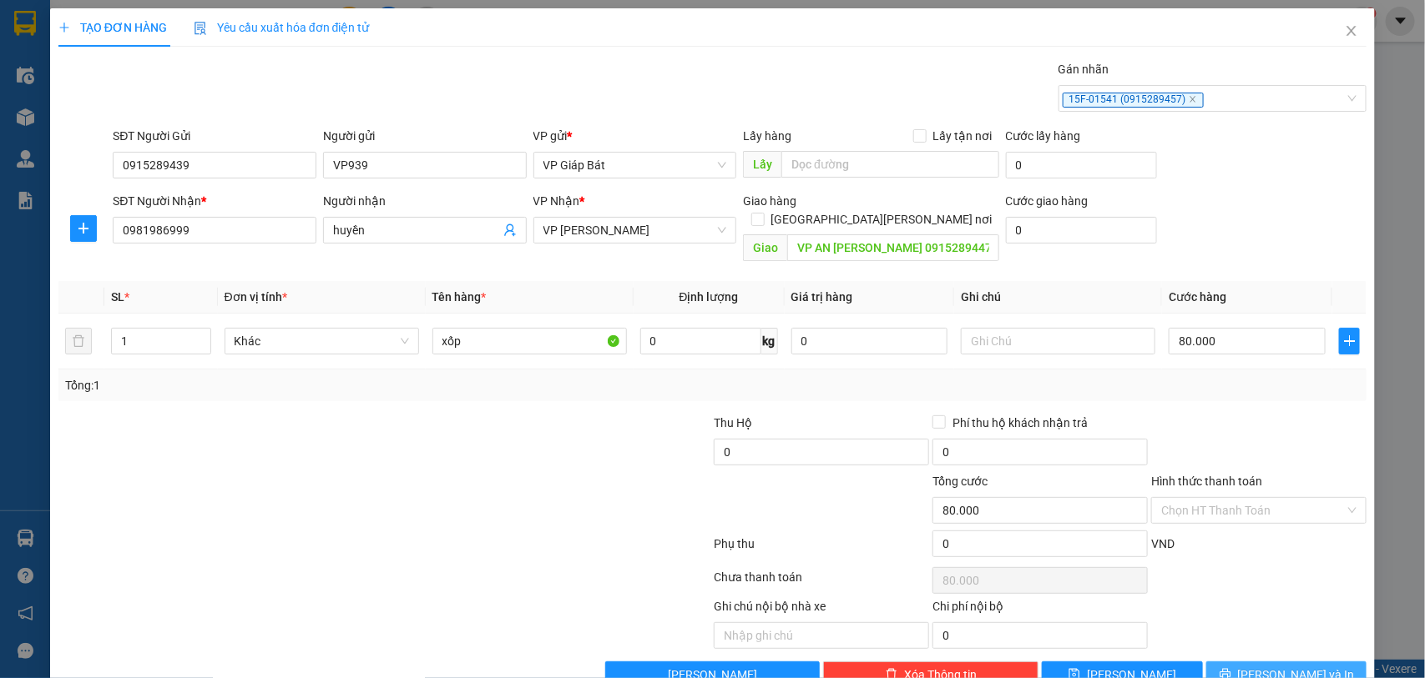
click at [1253, 662] on button "[PERSON_NAME] và In" at bounding box center [1286, 675] width 160 height 27
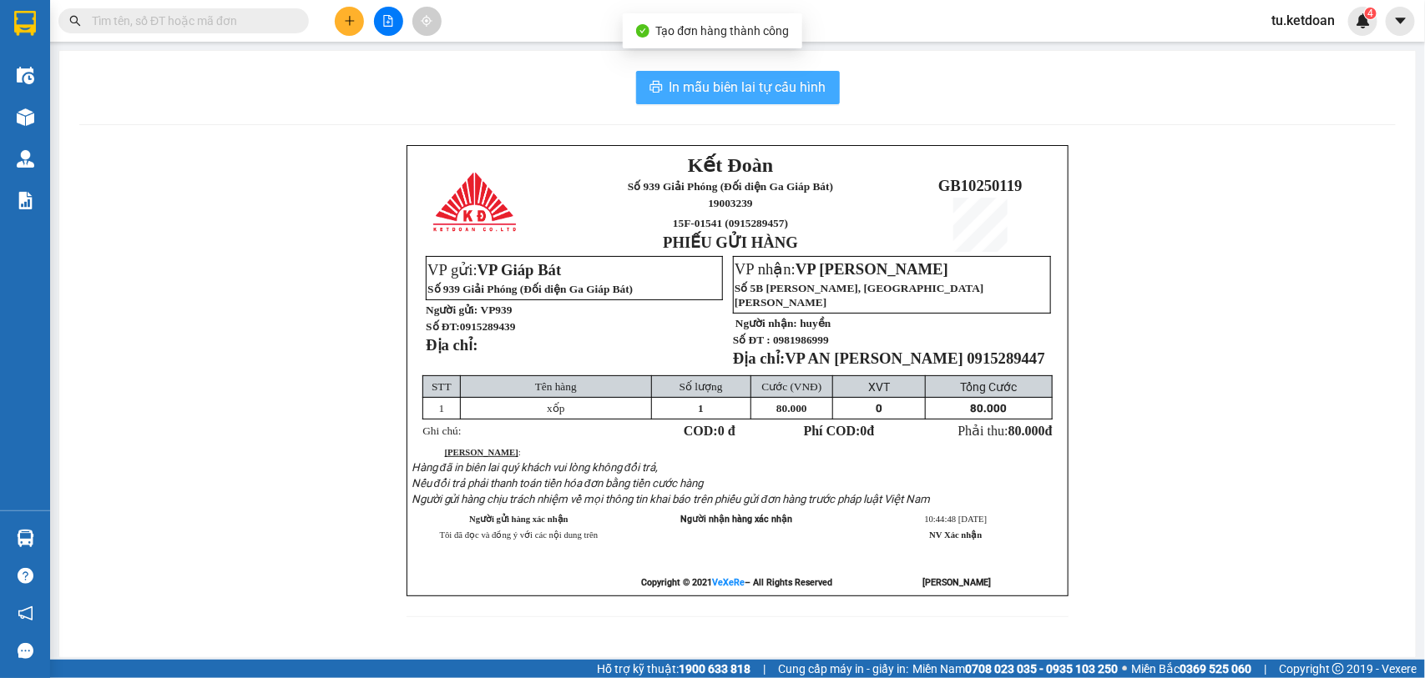
click at [669, 84] on span "In mẫu biên lai tự cấu hình" at bounding box center [747, 87] width 157 height 21
